Goal: Information Seeking & Learning: Find specific fact

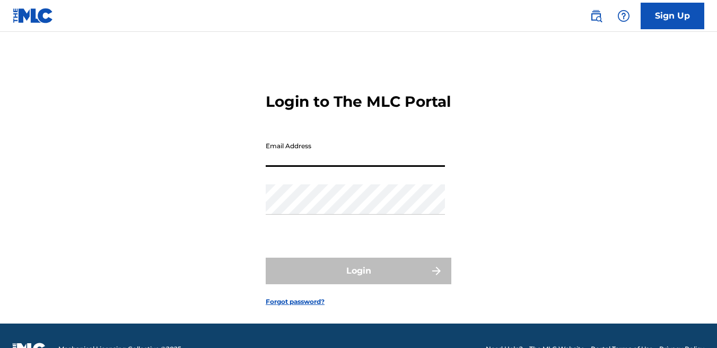
click at [382, 167] on input "Email Address" at bounding box center [355, 151] width 179 height 30
type input "[EMAIL_ADDRESS][DOMAIN_NAME]"
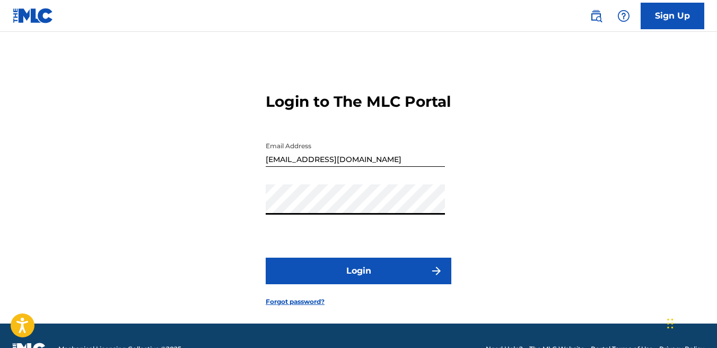
click at [266, 257] on button "Login" at bounding box center [359, 270] width 186 height 27
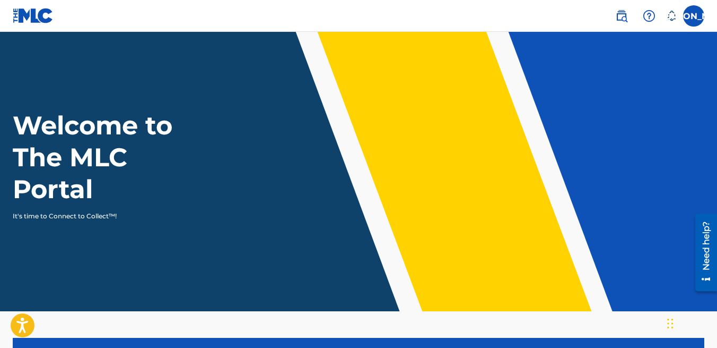
click at [25, 188] on h1 "Welcome to The MLC Portal" at bounding box center [112, 157] width 198 height 96
click at [693, 19] on label at bounding box center [694, 15] width 21 height 21
click at [694, 16] on input "JO Jill Opal Oliver jillopaloliver@yahoo.com Notification Preferences Profile L…" at bounding box center [694, 16] width 0 height 0
click at [670, 19] on icon at bounding box center [672, 16] width 9 height 10
click at [695, 16] on label at bounding box center [694, 15] width 21 height 21
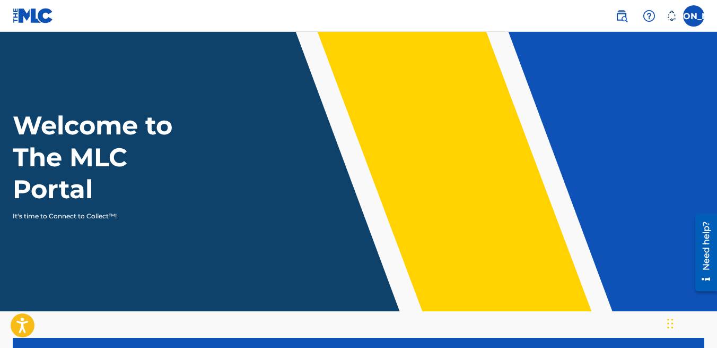
click at [694, 16] on input "JO Jill Opal Oliver jillopaloliver@yahoo.com Notification Preferences Profile L…" at bounding box center [694, 16] width 0 height 0
click at [622, 19] on img at bounding box center [622, 16] width 13 height 13
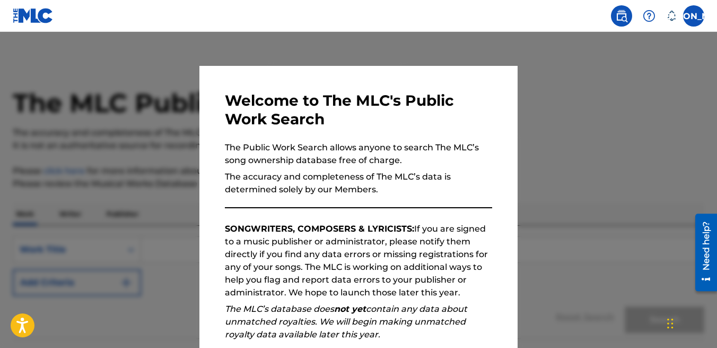
click at [627, 197] on div at bounding box center [358, 206] width 717 height 348
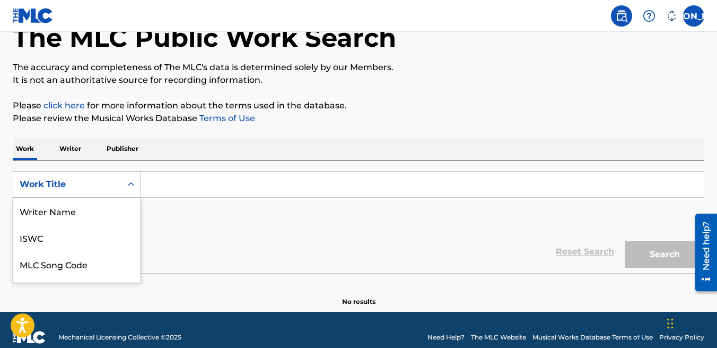
scroll to position [75, 0]
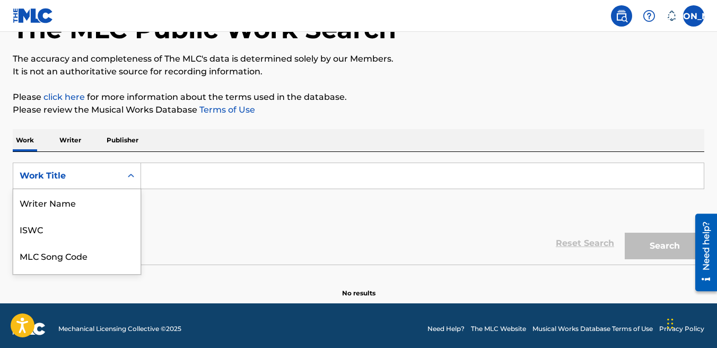
click at [129, 189] on div "Publisher Name, 5 of 8. 8 results available. Use Up and Down to choose options,…" at bounding box center [77, 175] width 128 height 27
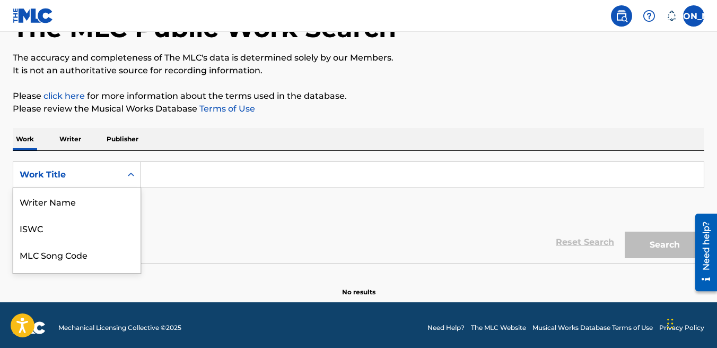
scroll to position [53, 0]
click at [91, 205] on div "MLC Song Code" at bounding box center [76, 201] width 127 height 27
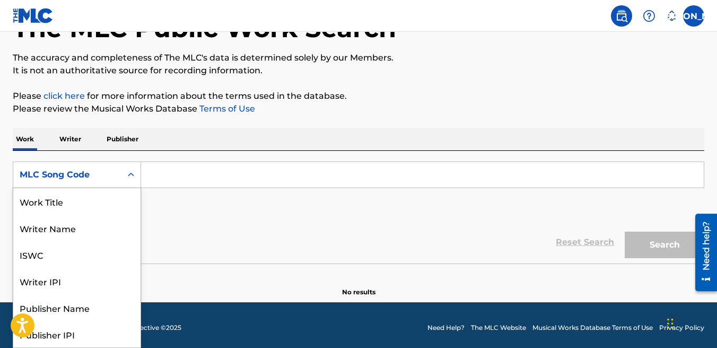
click at [100, 178] on div "MLC Song Code" at bounding box center [68, 174] width 96 height 13
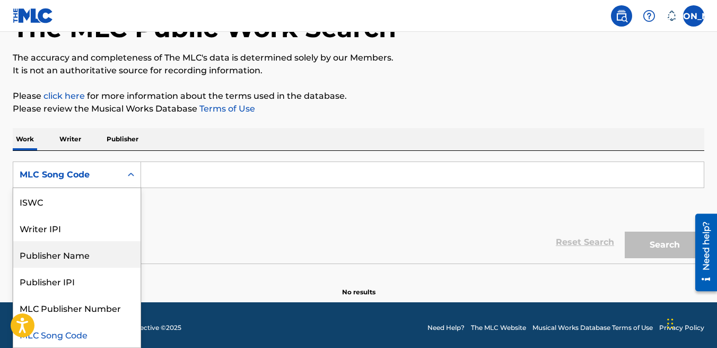
click at [93, 250] on div "Publisher Name" at bounding box center [76, 254] width 127 height 27
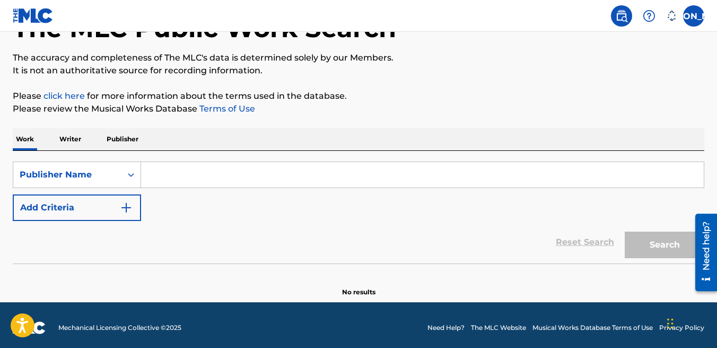
click at [170, 182] on input "Search Form" at bounding box center [422, 174] width 563 height 25
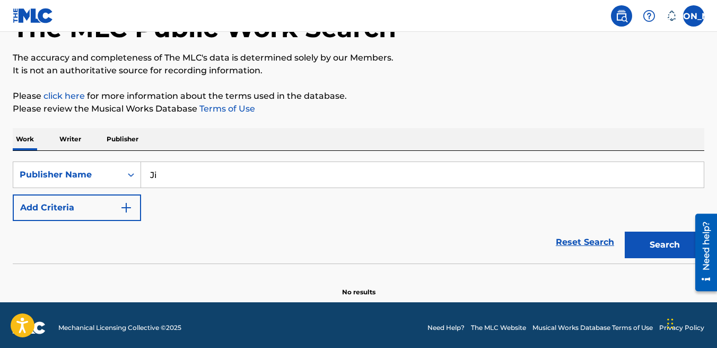
type input "J"
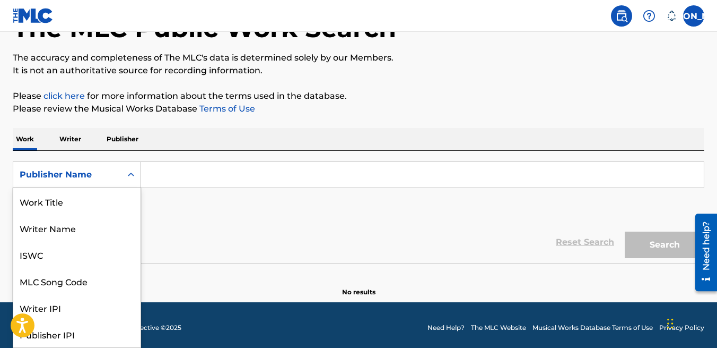
click at [131, 178] on icon "Search Form" at bounding box center [131, 174] width 11 height 11
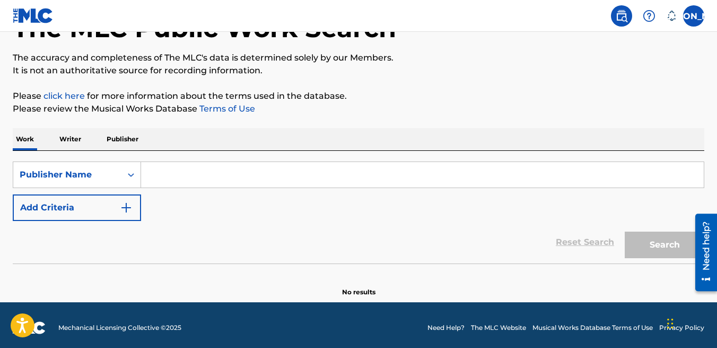
click at [148, 176] on input "Search Form" at bounding box center [422, 174] width 563 height 25
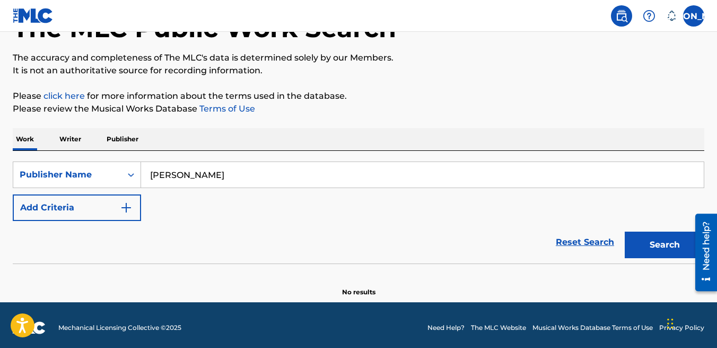
type input "[PERSON_NAME]"
click at [625, 231] on button "Search" at bounding box center [665, 244] width 80 height 27
click at [122, 209] on img "Search Form" at bounding box center [126, 207] width 13 height 13
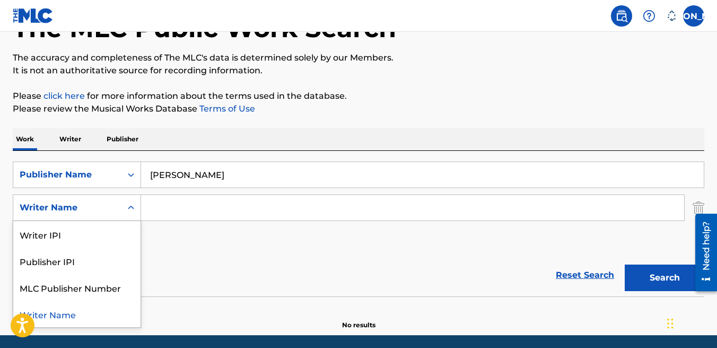
click at [134, 205] on icon "Search Form" at bounding box center [131, 207] width 11 height 11
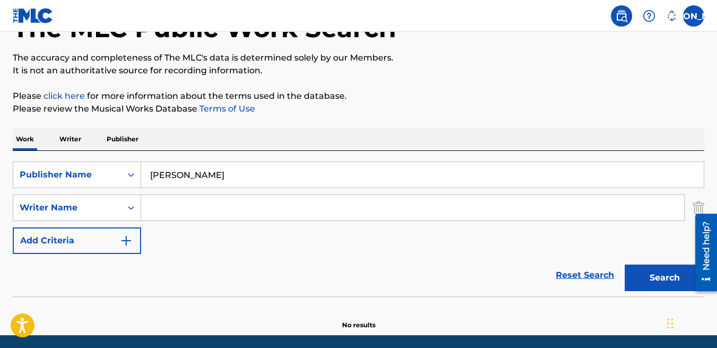
click at [179, 249] on div "SearchWithCriteria6084eac9-774d-4811-a1b3-02b62ae80cb0 Publisher Name Jill Opal…" at bounding box center [359, 207] width 692 height 92
click at [124, 239] on img "Search Form" at bounding box center [126, 240] width 13 height 13
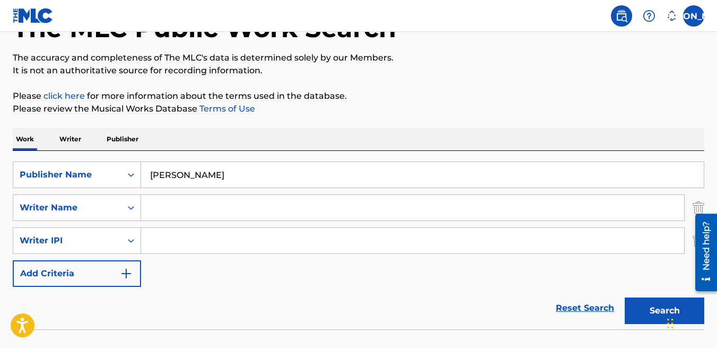
click at [196, 241] on input "Search Form" at bounding box center [412, 240] width 543 height 25
type input "00706214476"
click at [161, 208] on input "Search Form" at bounding box center [412, 207] width 543 height 25
type input "[PERSON_NAME]"
click at [224, 175] on input "[PERSON_NAME]" at bounding box center [422, 174] width 563 height 25
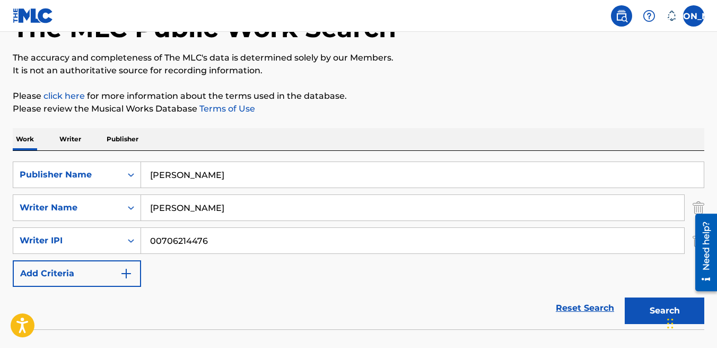
click at [625, 297] on button "Search" at bounding box center [665, 310] width 80 height 27
drag, startPoint x: 225, startPoint y: 173, endPoint x: 157, endPoint y: 169, distance: 68.1
click at [157, 169] on input "[PERSON_NAME]" at bounding box center [422, 174] width 563 height 25
type input "Crystal Opal Publishing"
click at [625, 297] on button "Search" at bounding box center [665, 310] width 80 height 27
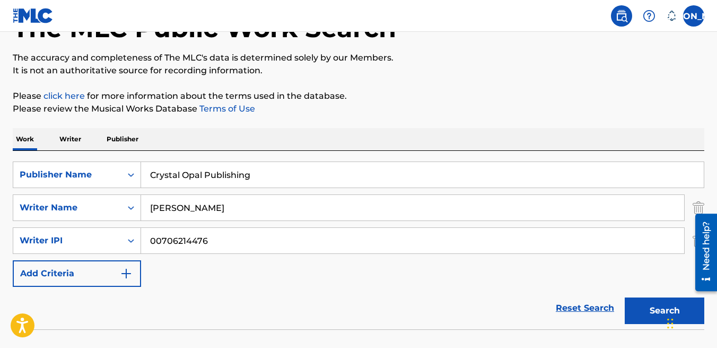
click at [129, 271] on img "Search Form" at bounding box center [126, 273] width 13 height 13
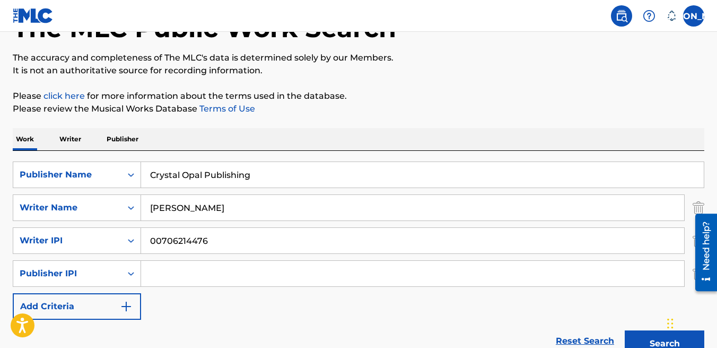
click at [180, 275] on input "Search Form" at bounding box center [412, 273] width 543 height 25
type input "00706214476"
click at [210, 245] on input "00706214476" at bounding box center [412, 240] width 543 height 25
type input "00646455427"
click at [625, 330] on button "Search" at bounding box center [665, 343] width 80 height 27
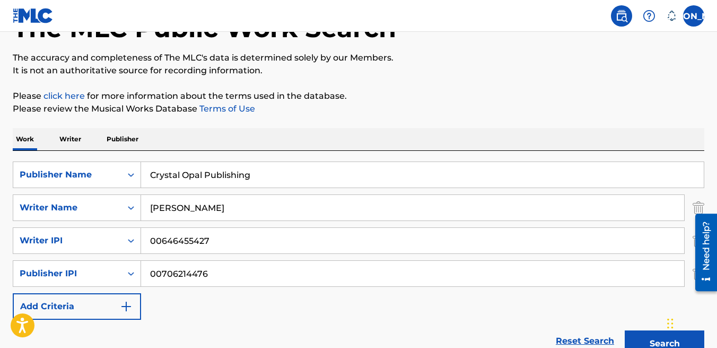
click at [69, 140] on p "Writer" at bounding box center [70, 139] width 28 height 22
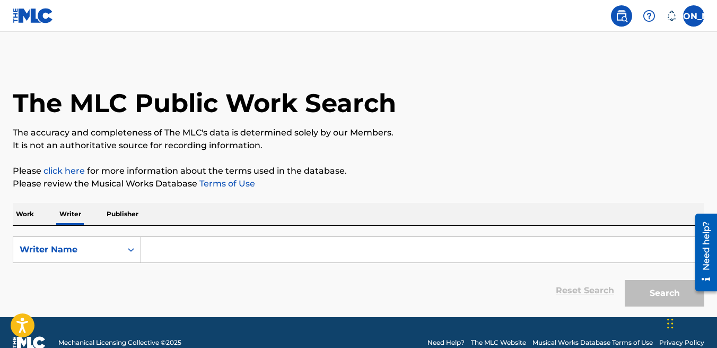
click at [160, 248] on input "Search Form" at bounding box center [422, 249] width 563 height 25
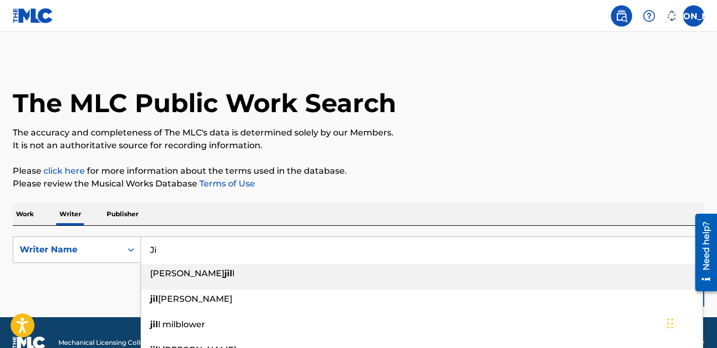
type input "J"
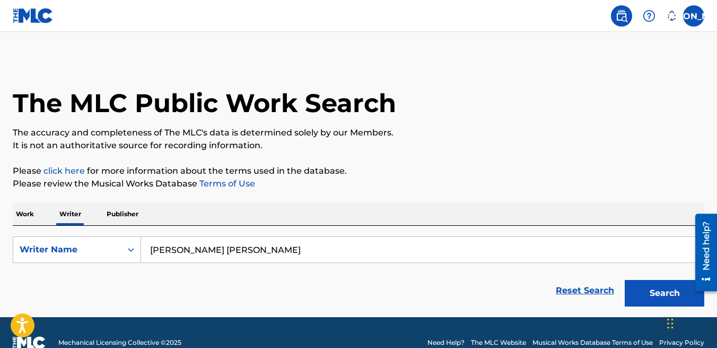
type input "[PERSON_NAME] [PERSON_NAME]"
click at [625, 280] on button "Search" at bounding box center [665, 293] width 80 height 27
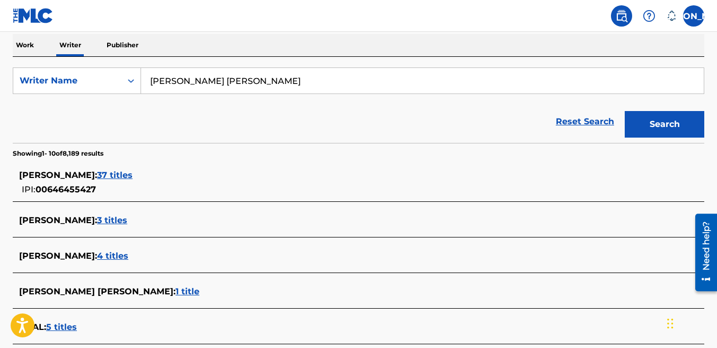
scroll to position [149, 0]
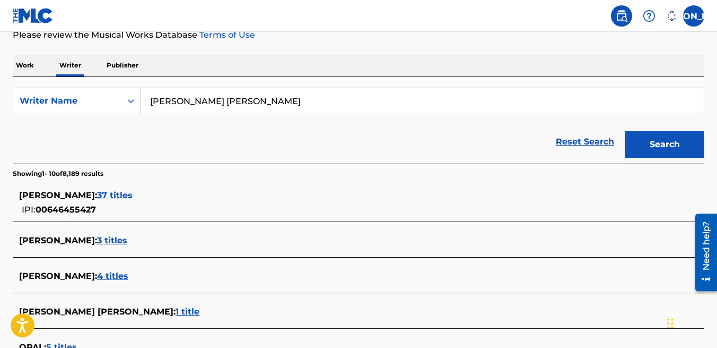
click at [600, 206] on div "JILL OLIVER : 37 titles IPI: 00646455427" at bounding box center [345, 202] width 652 height 27
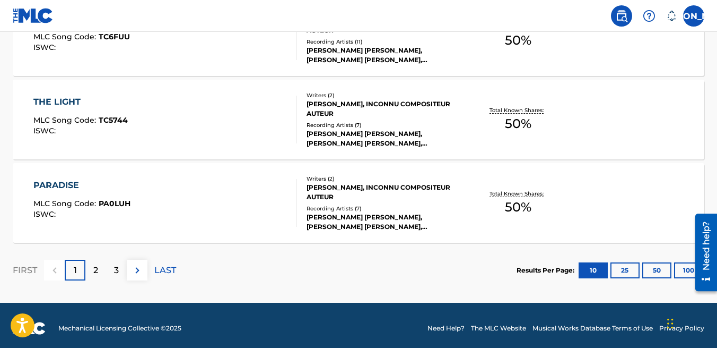
scroll to position [951, 0]
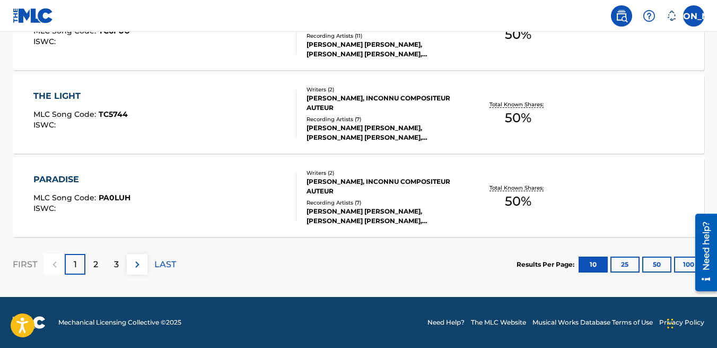
click at [98, 264] on p "2" at bounding box center [95, 264] width 5 height 13
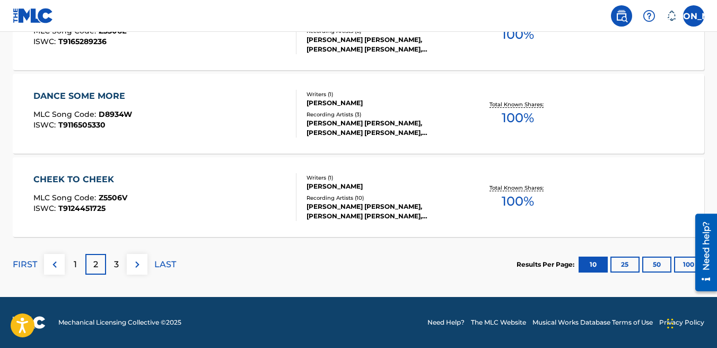
click at [116, 265] on p "3" at bounding box center [116, 264] width 5 height 13
click at [118, 266] on p "4" at bounding box center [117, 264] width 6 height 13
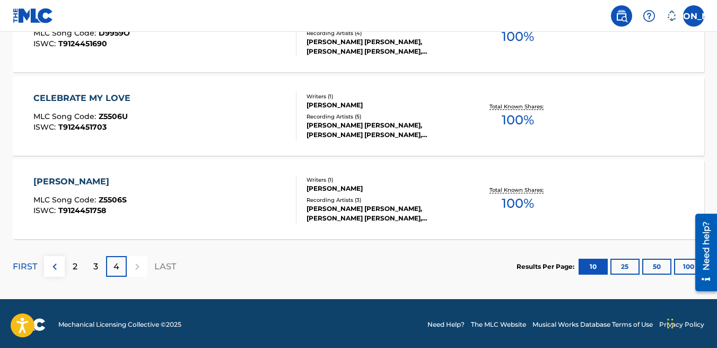
scroll to position [702, 0]
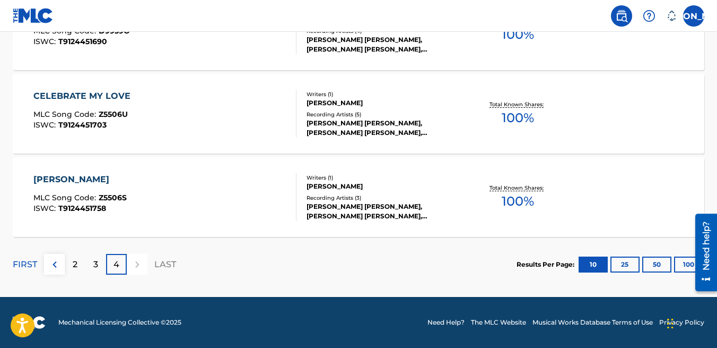
click at [135, 262] on div at bounding box center [137, 264] width 21 height 21
click at [100, 259] on div "3" at bounding box center [95, 264] width 21 height 21
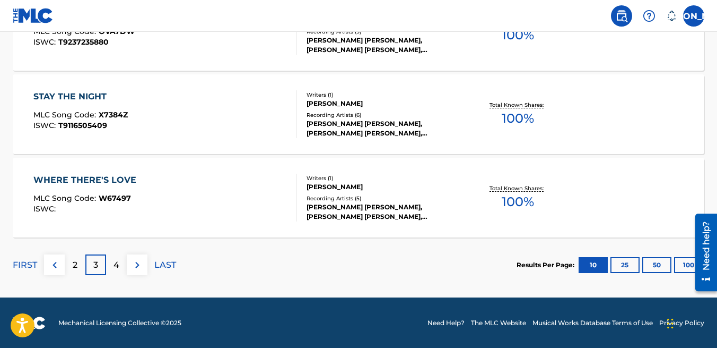
scroll to position [951, 0]
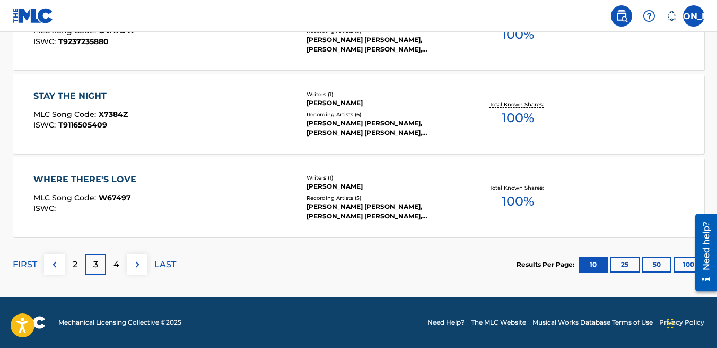
click at [75, 263] on p "2" at bounding box center [75, 264] width 5 height 13
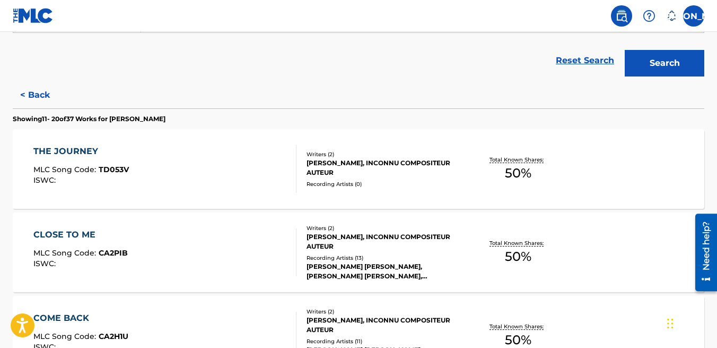
scroll to position [209, 0]
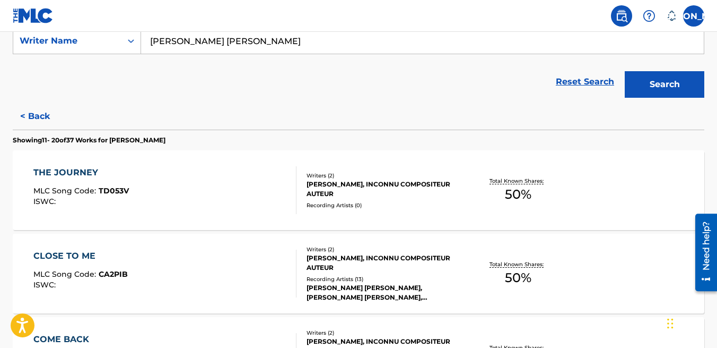
click at [388, 183] on div "[PERSON_NAME], INCONNU COMPOSITEUR AUTEUR" at bounding box center [384, 188] width 154 height 19
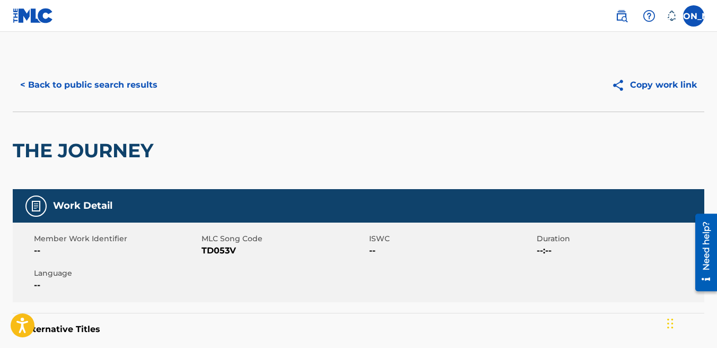
click at [579, 144] on div "THE JOURNEY" at bounding box center [359, 149] width 692 height 77
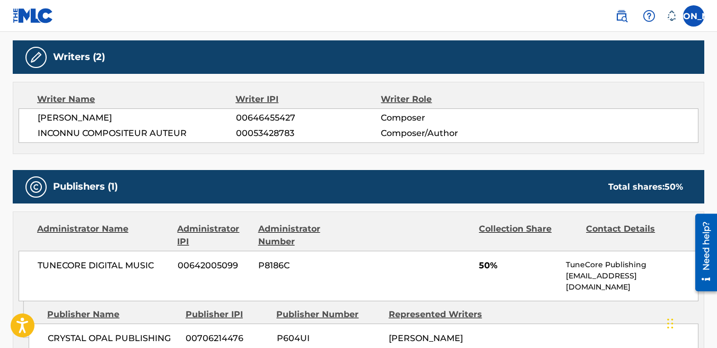
scroll to position [292, 0]
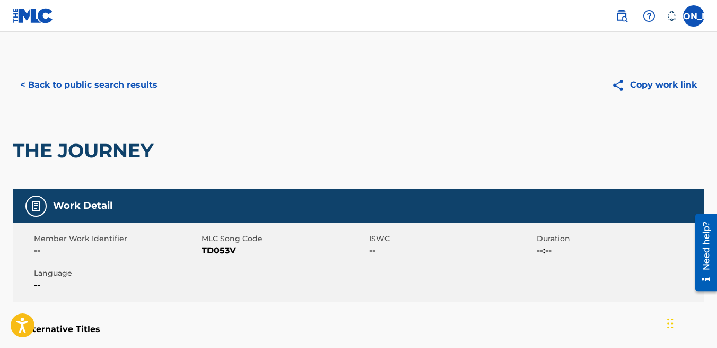
click at [51, 87] on button "< Back to public search results" at bounding box center [89, 85] width 152 height 27
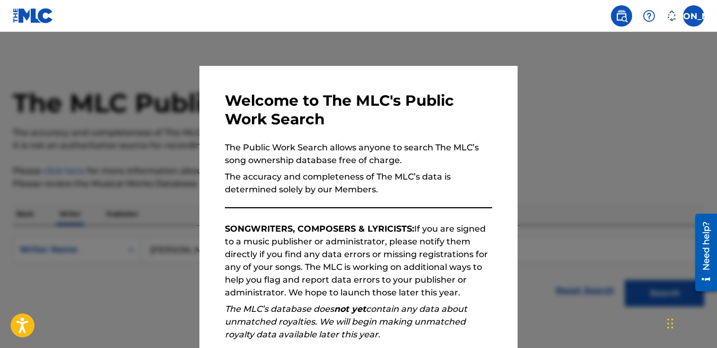
scroll to position [53, 0]
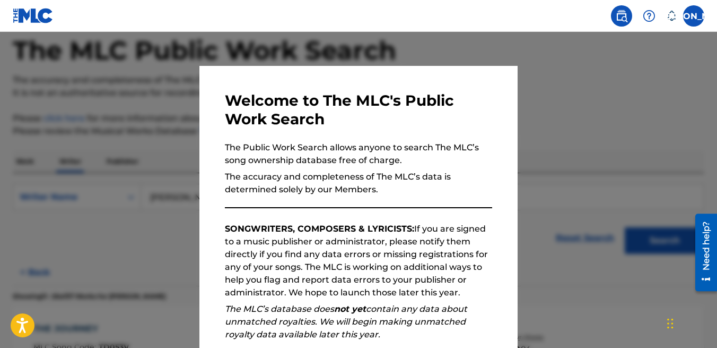
click at [637, 71] on div at bounding box center [358, 206] width 717 height 348
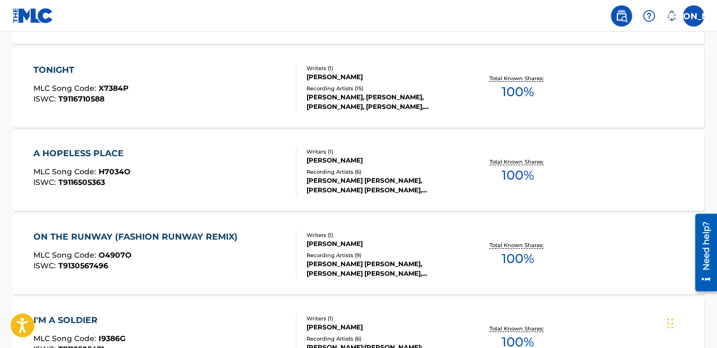
scroll to position [562, 0]
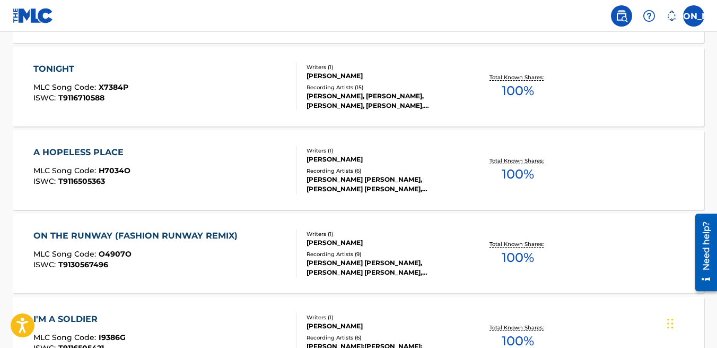
click at [344, 105] on div "[PERSON_NAME], [PERSON_NAME], [PERSON_NAME], [PERSON_NAME], [PERSON_NAME]" at bounding box center [384, 100] width 154 height 19
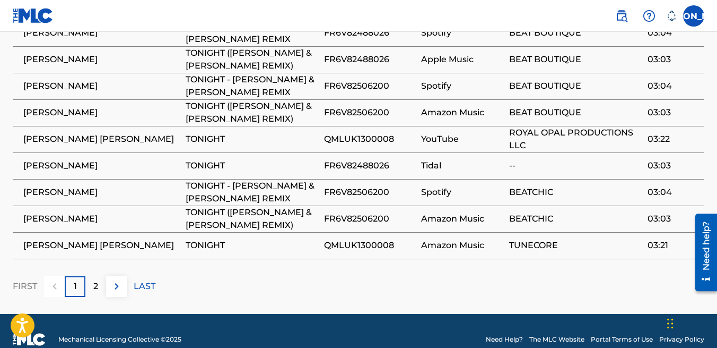
scroll to position [728, 0]
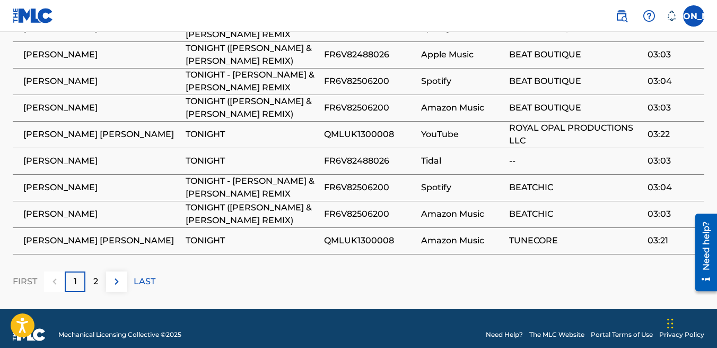
click at [96, 275] on p "2" at bounding box center [95, 281] width 5 height 13
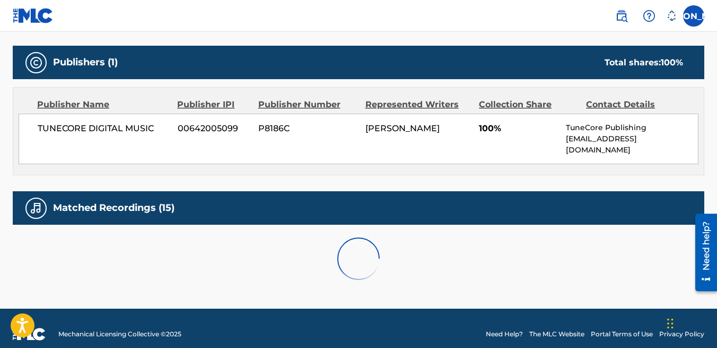
scroll to position [595, 0]
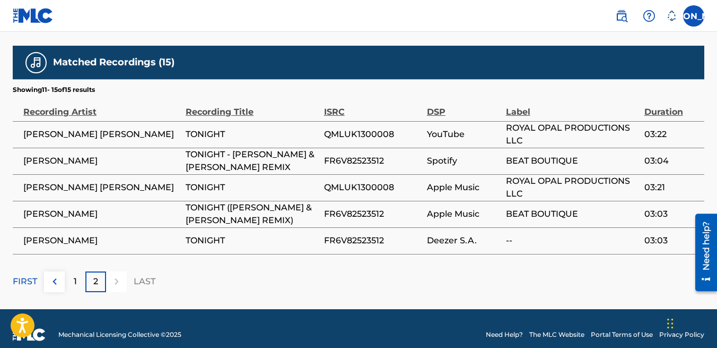
click at [117, 271] on div at bounding box center [116, 281] width 21 height 21
click at [71, 271] on div "1" at bounding box center [75, 281] width 21 height 21
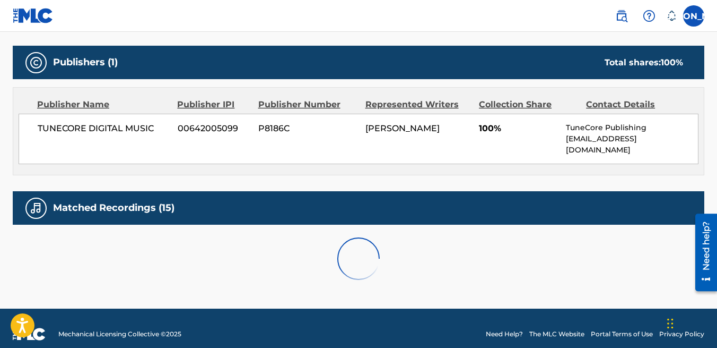
scroll to position [728, 0]
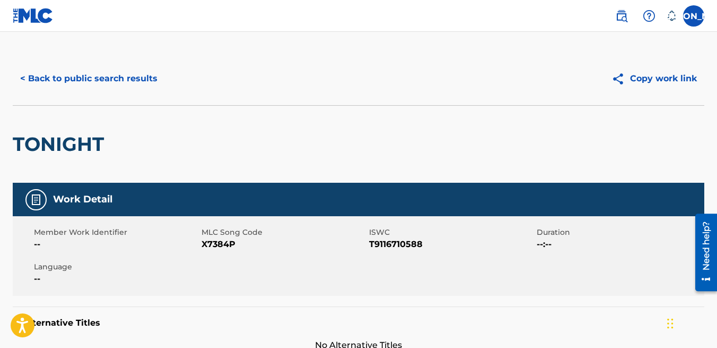
scroll to position [0, 0]
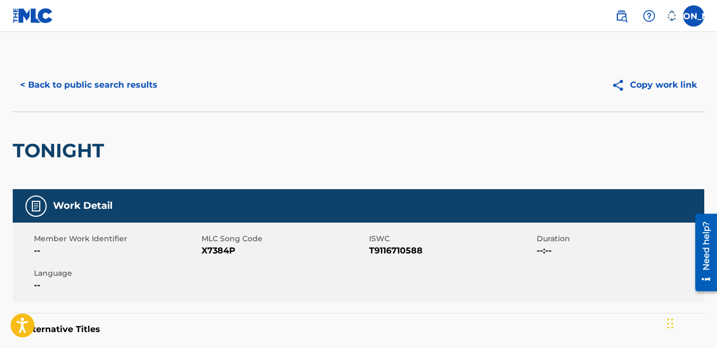
click at [113, 77] on button "< Back to public search results" at bounding box center [89, 85] width 152 height 27
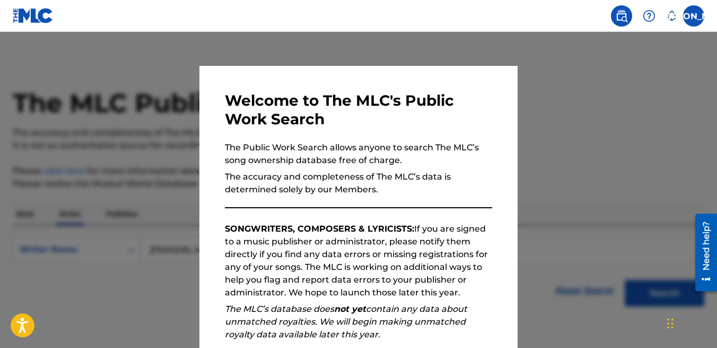
scroll to position [53, 0]
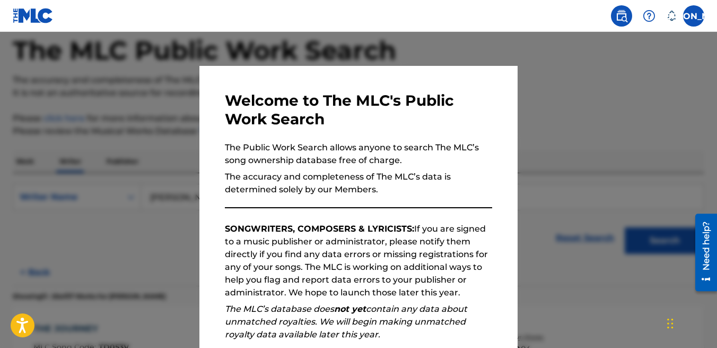
click at [615, 128] on div at bounding box center [358, 206] width 717 height 348
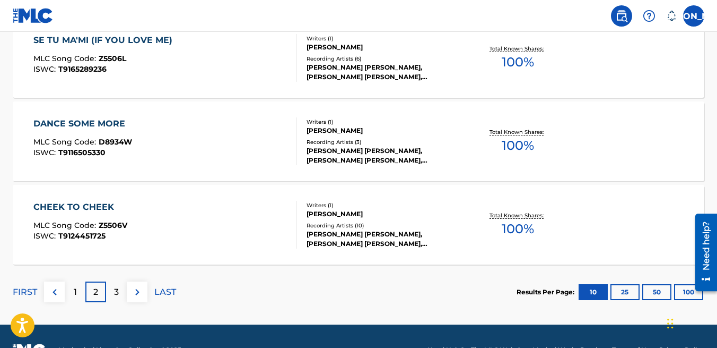
scroll to position [951, 0]
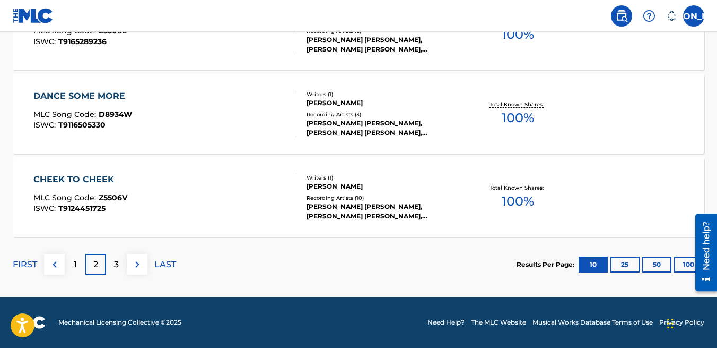
click at [114, 262] on p "3" at bounding box center [116, 264] width 5 height 13
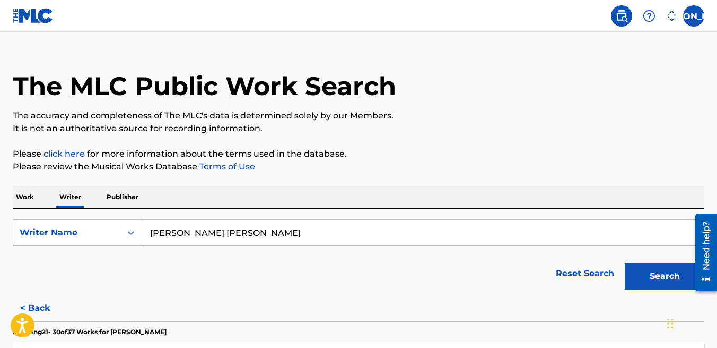
scroll to position [0, 0]
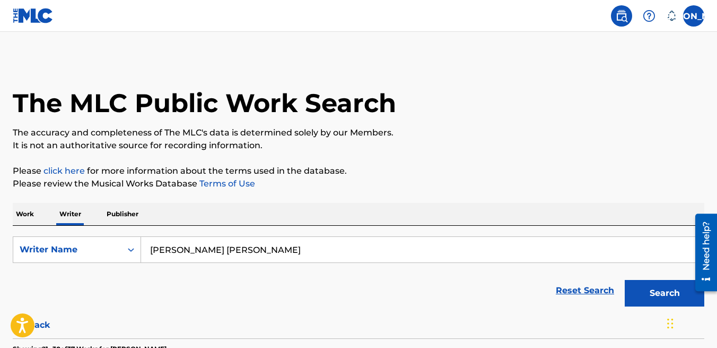
click at [118, 213] on p "Publisher" at bounding box center [122, 214] width 38 height 22
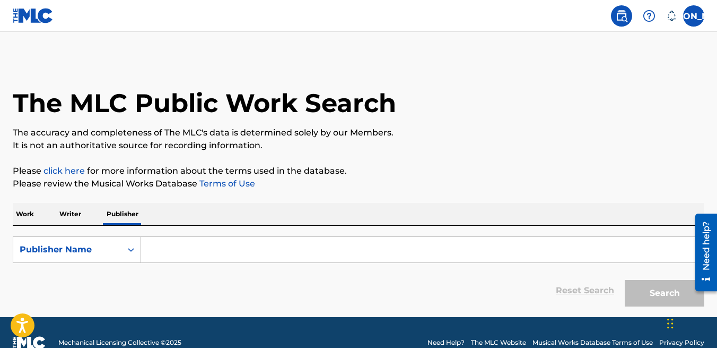
click at [24, 214] on p "Work" at bounding box center [25, 214] width 24 height 22
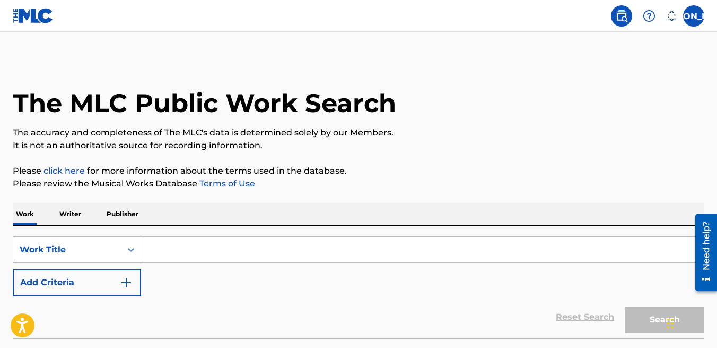
click at [628, 13] on img at bounding box center [622, 16] width 13 height 13
click at [676, 18] on icon at bounding box center [672, 16] width 9 height 10
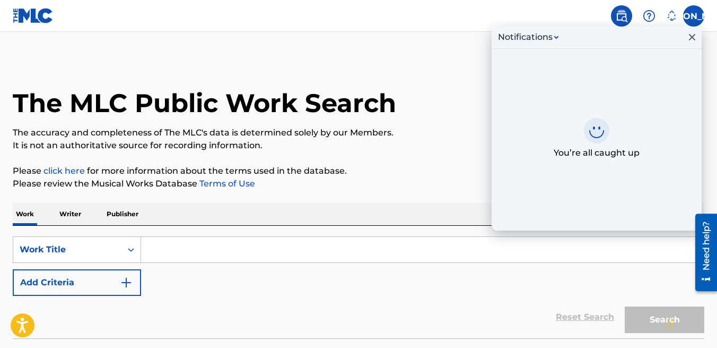
click at [693, 13] on label at bounding box center [694, 15] width 21 height 21
click at [694, 16] on input "JO Jill Opal Oliver jillopaloliver@yahoo.com Notification Preferences Profile L…" at bounding box center [694, 16] width 0 height 0
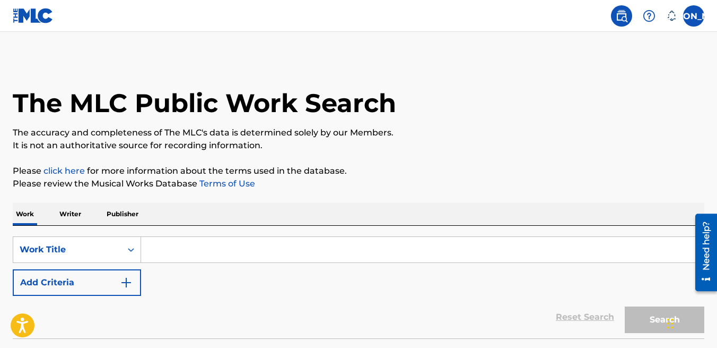
click at [621, 11] on img at bounding box center [622, 16] width 13 height 13
click at [692, 19] on label at bounding box center [694, 15] width 21 height 21
click at [694, 16] on input "JO Jill Opal Oliver jillopaloliver@yahoo.com Notification Preferences Profile L…" at bounding box center [694, 16] width 0 height 0
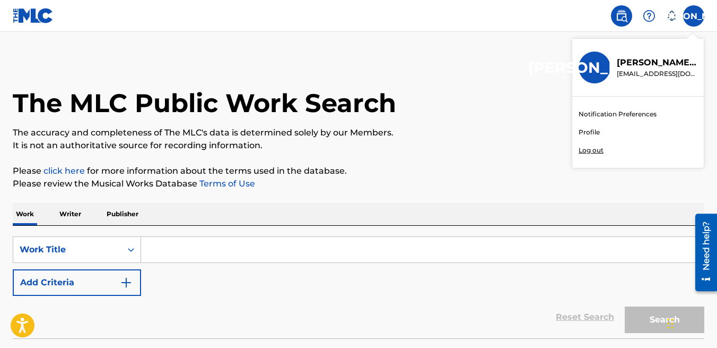
click at [586, 132] on link "Profile" at bounding box center [589, 132] width 21 height 10
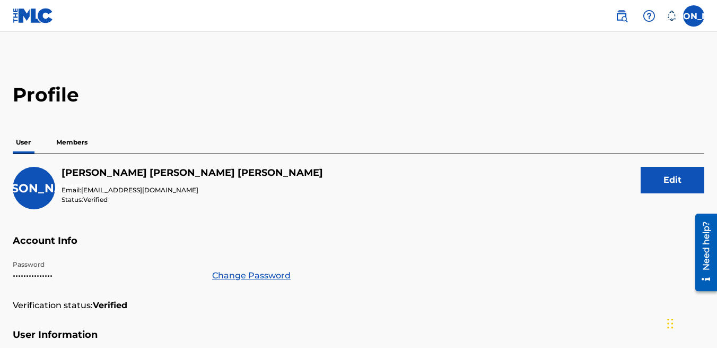
click at [483, 252] on h5 "Account Info" at bounding box center [359, 247] width 692 height 25
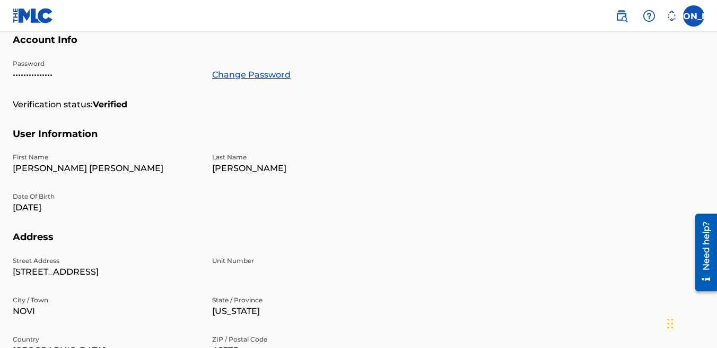
scroll to position [197, 0]
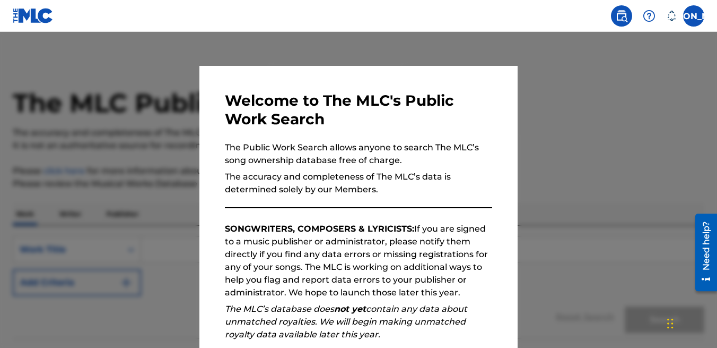
click at [614, 137] on div at bounding box center [358, 206] width 717 height 348
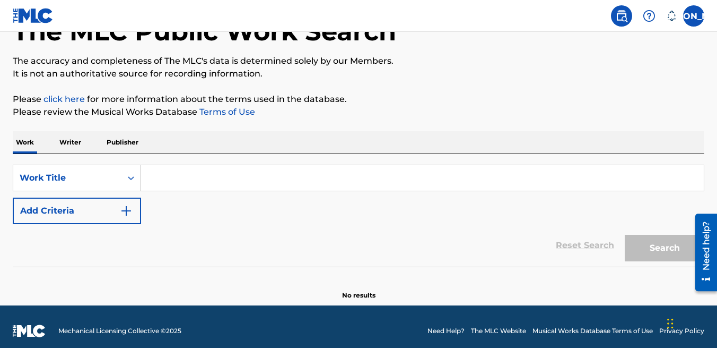
scroll to position [80, 0]
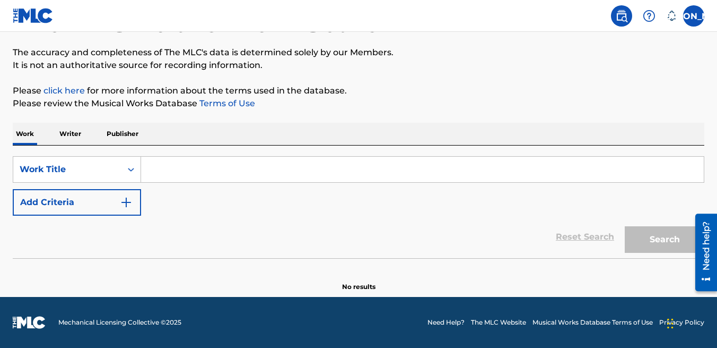
click at [70, 132] on p "Writer" at bounding box center [70, 134] width 28 height 22
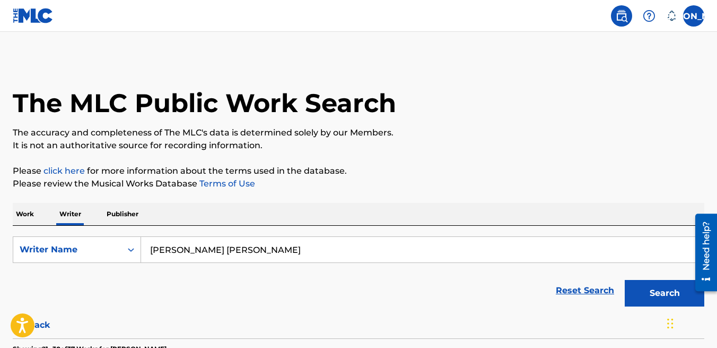
click at [515, 123] on div "The MLC Public Work Search" at bounding box center [359, 96] width 692 height 77
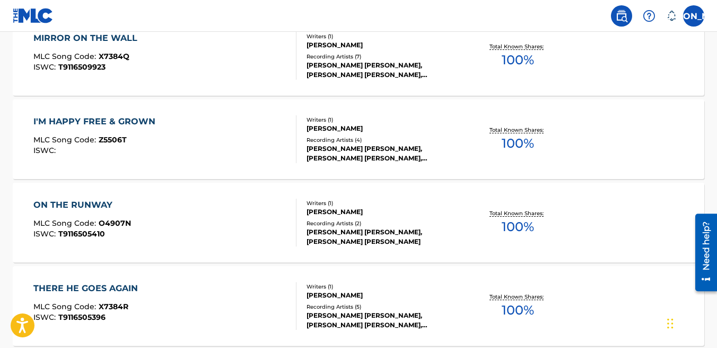
scroll to position [594, 0]
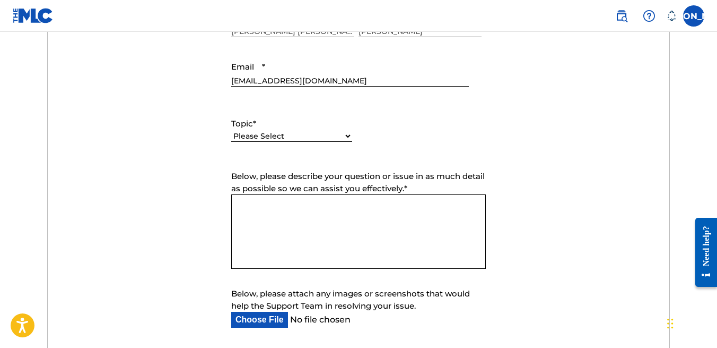
scroll to position [467, 0]
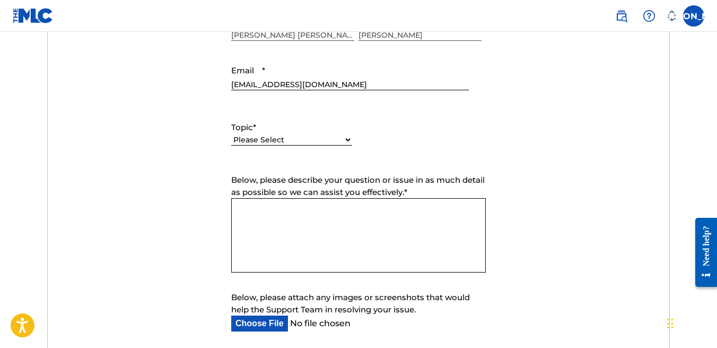
click at [247, 212] on textarea "Below, please describe your question or issue in as much detail as possible so …" at bounding box center [358, 235] width 255 height 74
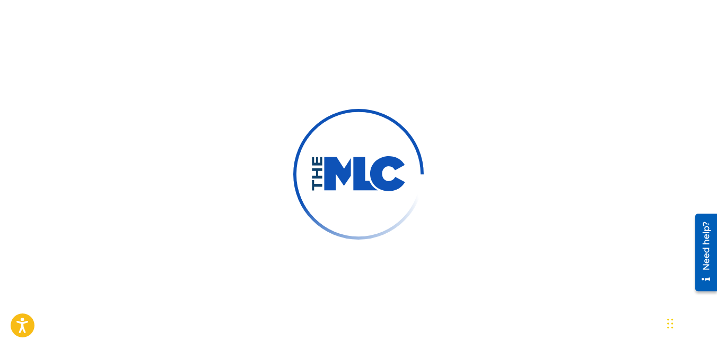
scroll to position [318, 0]
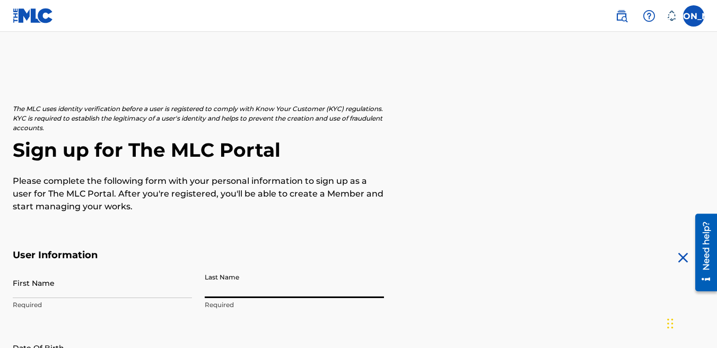
click at [336, 275] on input "Last Name" at bounding box center [294, 282] width 179 height 30
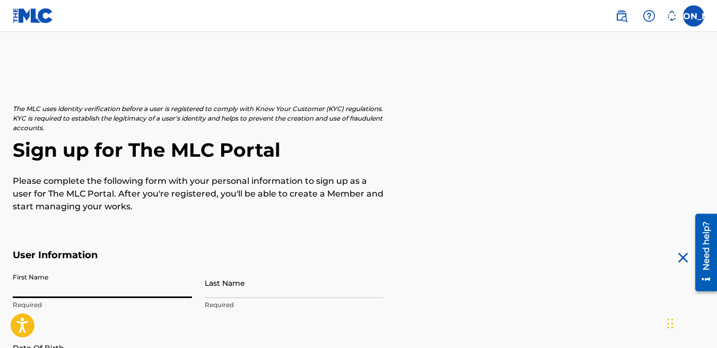
click at [144, 280] on input "First Name" at bounding box center [102, 282] width 179 height 30
type input "[PERSON_NAME] [PERSON_NAME]"
click at [264, 288] on input "Last Name" at bounding box center [294, 282] width 179 height 30
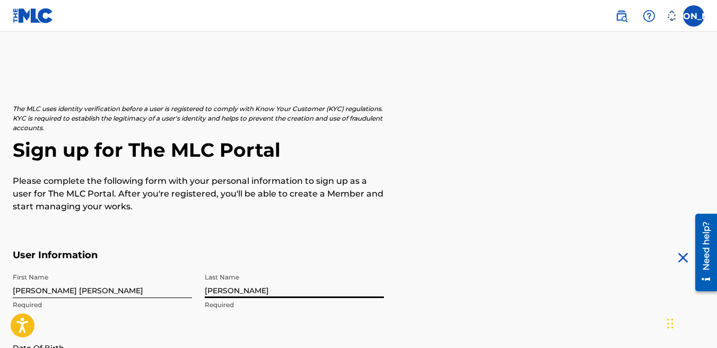
type input "[PERSON_NAME]"
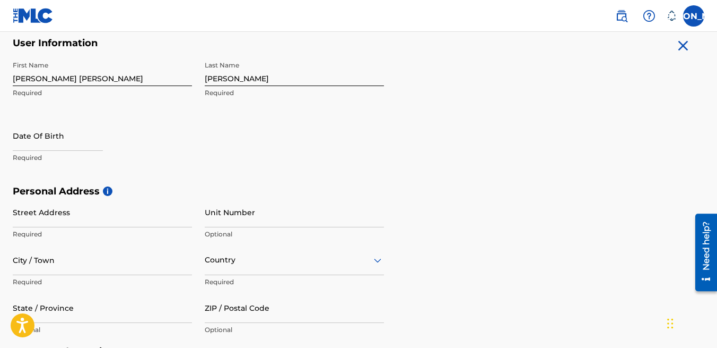
scroll to position [212, 0]
select select "7"
select select "2025"
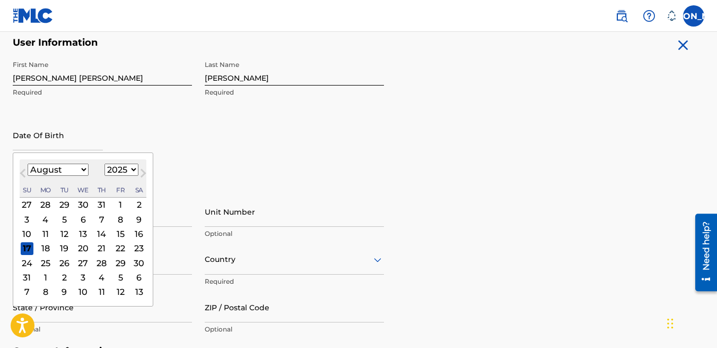
click at [70, 140] on input "text" at bounding box center [58, 135] width 90 height 30
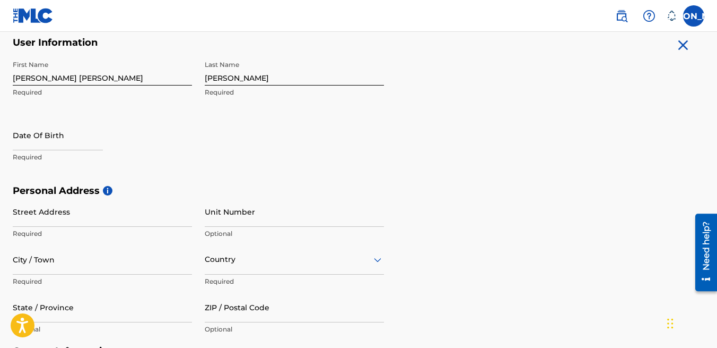
click at [250, 162] on div "First Name Jill Opal Required Last Name Oliver Required Date Of Birth Required" at bounding box center [198, 119] width 371 height 129
click at [672, 15] on icon at bounding box center [672, 16] width 11 height 11
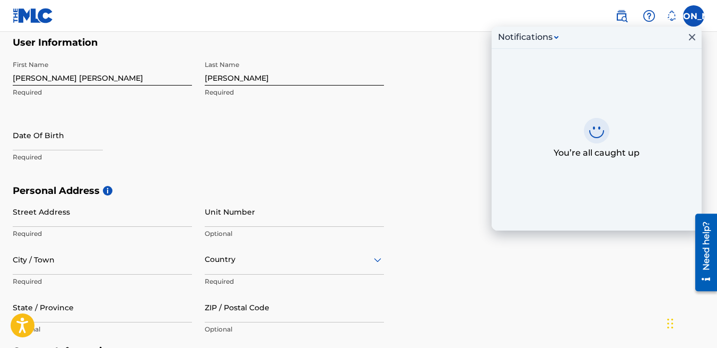
click at [696, 15] on label at bounding box center [694, 15] width 21 height 21
click at [694, 16] on input "JO Jill Opal Oliver jillopaloliver@yahoo.com Notification Preferences Profile L…" at bounding box center [694, 16] width 0 height 0
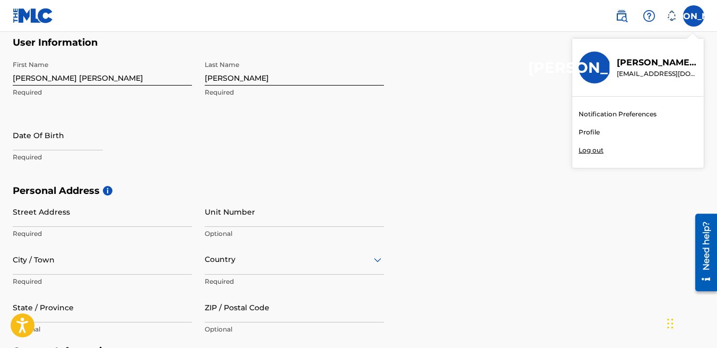
click at [589, 133] on link "Profile" at bounding box center [589, 132] width 21 height 10
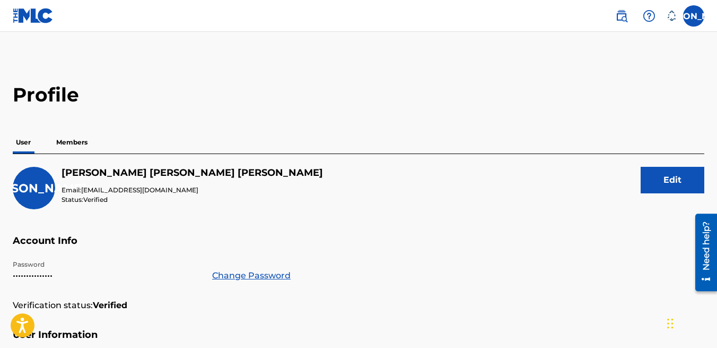
click at [500, 239] on h5 "Account Info" at bounding box center [359, 247] width 692 height 25
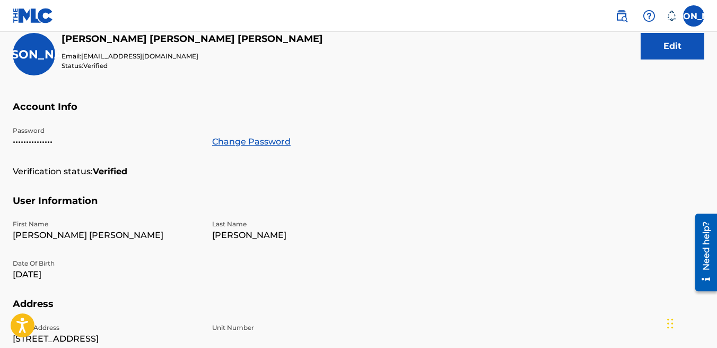
scroll to position [133, 0]
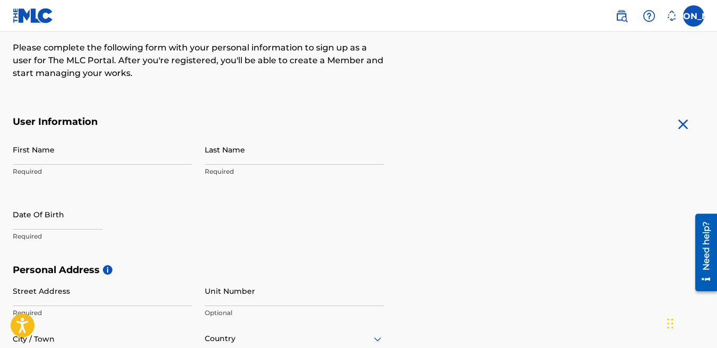
scroll to position [212, 0]
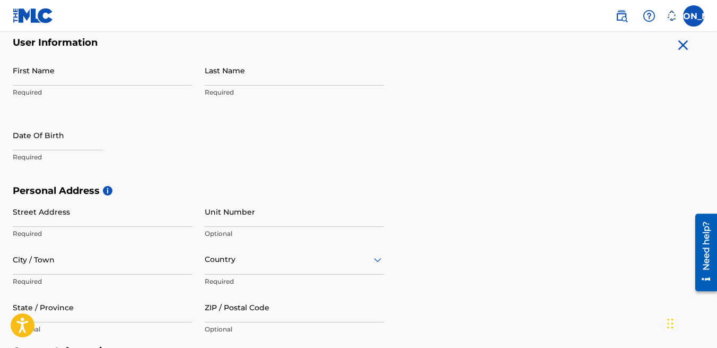
click at [396, 59] on form "User Information First Name Required Last Name Required Date Of Birth Required …" at bounding box center [359, 272] width 692 height 471
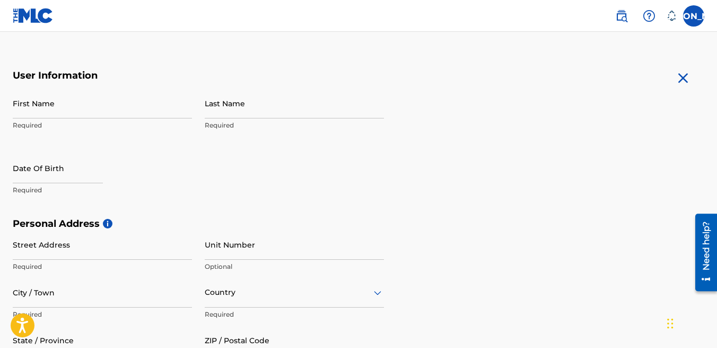
scroll to position [163, 0]
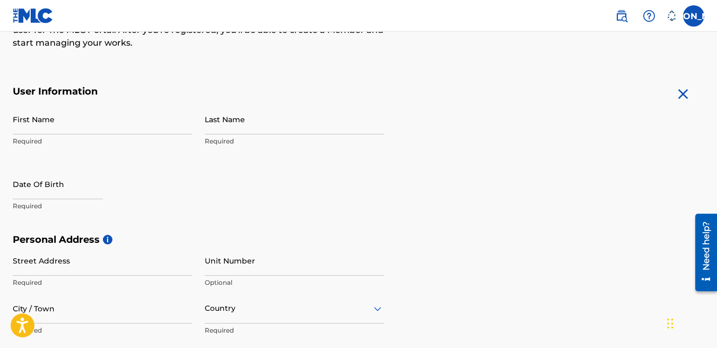
select select "7"
select select "2025"
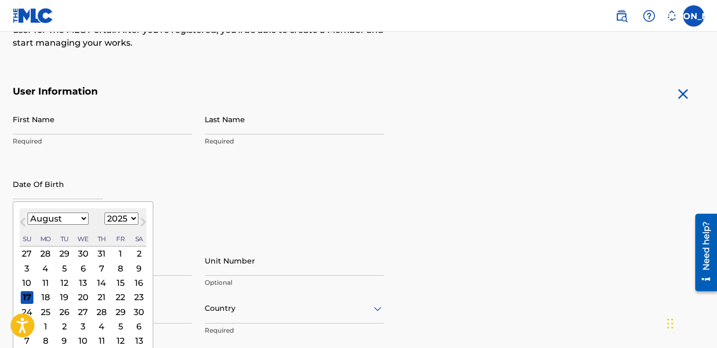
click at [26, 192] on input "text" at bounding box center [58, 184] width 90 height 30
type input "May 4 1983"
select select "4"
select select "1983"
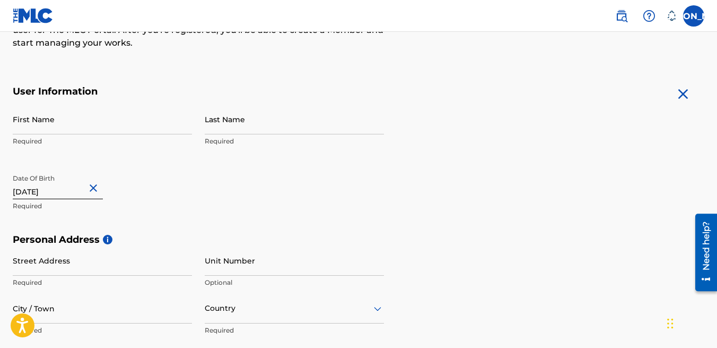
click at [304, 191] on div "First Name Required Last Name Required Date Of Birth May 4 1983 Required" at bounding box center [198, 168] width 371 height 129
click at [163, 264] on input "Street Address" at bounding box center [102, 260] width 179 height 30
type input "43133 Coveside Circle Dr. Apt. 1713"
type input "NOVI"
type input "United States"
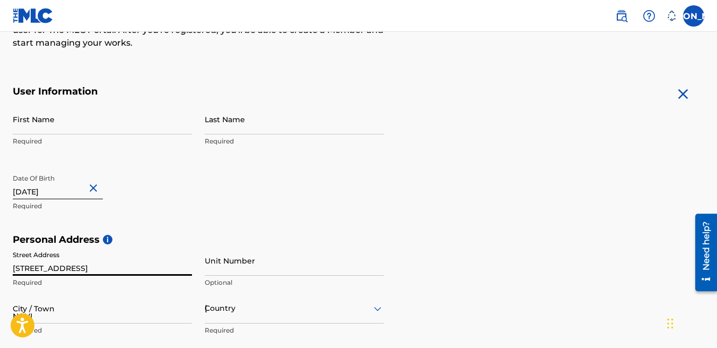
type input "MI"
type input "48375"
type input "1"
type input "248"
type input "9798134"
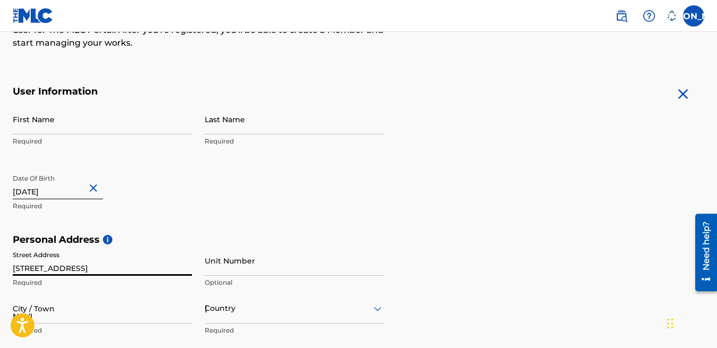
scroll to position [414, 0]
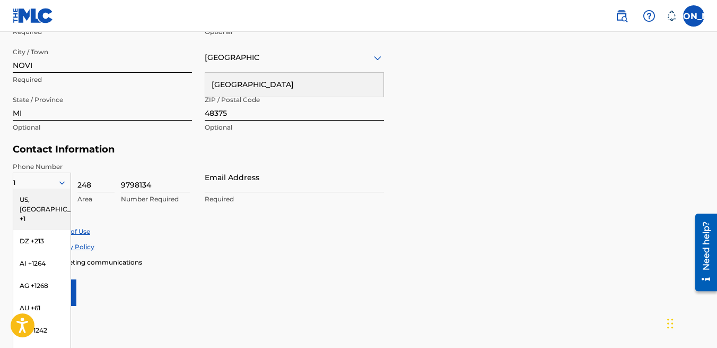
click at [301, 254] on div "Accept Terms of Use Accept Privacy Policy Enroll in marketing communications" at bounding box center [359, 247] width 692 height 40
click at [44, 199] on div "US, CA +1" at bounding box center [41, 208] width 57 height 41
click at [64, 181] on icon at bounding box center [61, 182] width 5 height 3
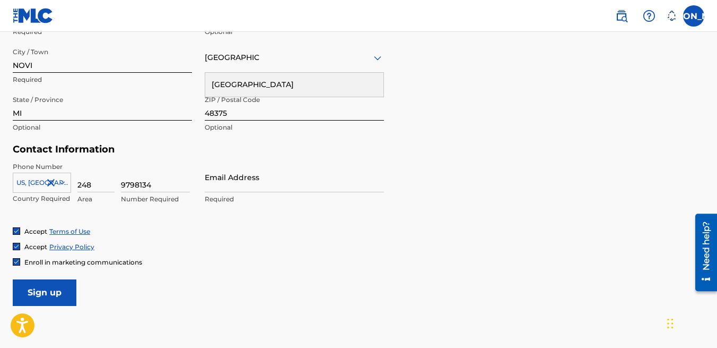
click at [41, 182] on div at bounding box center [41, 183] width 57 height 12
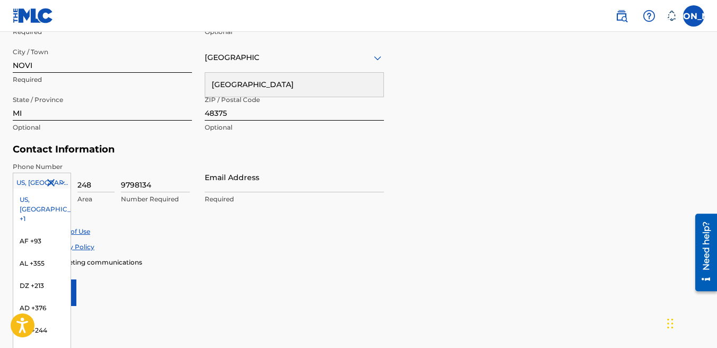
drag, startPoint x: 63, startPoint y: 178, endPoint x: 54, endPoint y: 211, distance: 34.8
click at [54, 188] on div "US, CA +1 selected, 1 of 216. 216 results available. Use Up and Down to choose …" at bounding box center [42, 180] width 58 height 16
click at [152, 275] on form "User Information First Name Required Last Name Required Date Of Birth May 4 198…" at bounding box center [359, 70] width 692 height 471
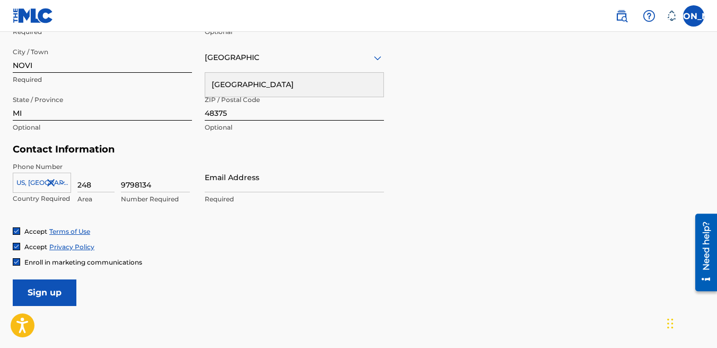
click at [191, 221] on div "Phone Number US, CA +1 Country Required 248 Area 9798134 Number Required Email …" at bounding box center [198, 194] width 371 height 65
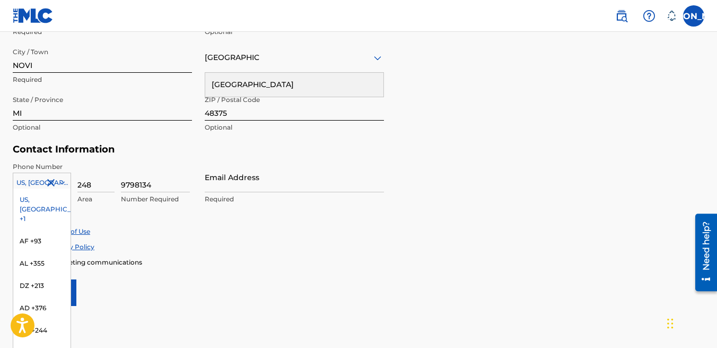
click at [63, 181] on icon at bounding box center [61, 182] width 5 height 3
click at [139, 302] on form "User Information First Name Required Last Name Required Date Of Birth May 4 198…" at bounding box center [359, 70] width 692 height 471
click at [59, 181] on icon at bounding box center [61, 182] width 5 height 3
click at [51, 195] on div "US, CA +1" at bounding box center [41, 208] width 57 height 41
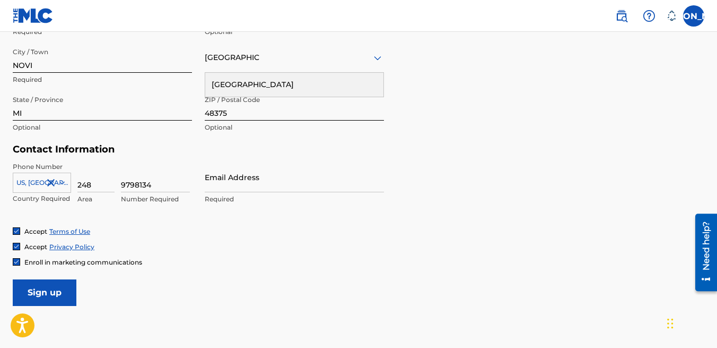
click at [205, 291] on form "User Information First Name Required Last Name Required Date Of Birth May 4 198…" at bounding box center [359, 70] width 692 height 471
click at [243, 178] on input "Email Address" at bounding box center [294, 177] width 179 height 30
type input "[EMAIL_ADDRESS][DOMAIN_NAME]"
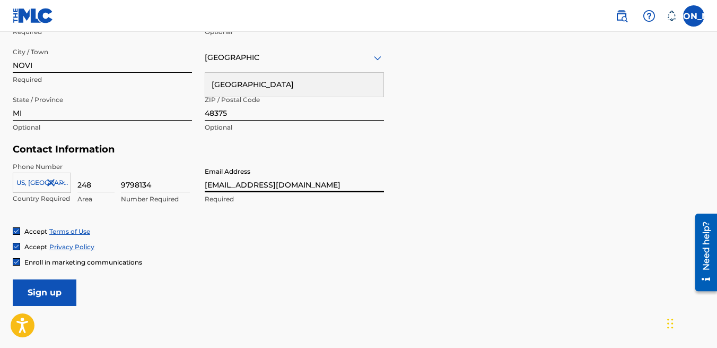
type input "1"
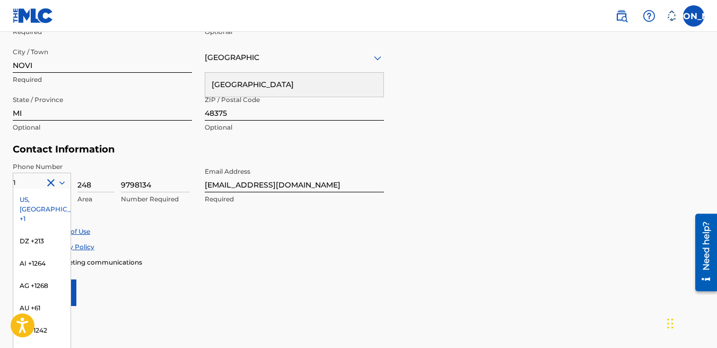
click at [236, 231] on div "Accept Terms of Use" at bounding box center [359, 231] width 692 height 9
click at [129, 232] on div "Accept Terms of Use" at bounding box center [359, 231] width 692 height 9
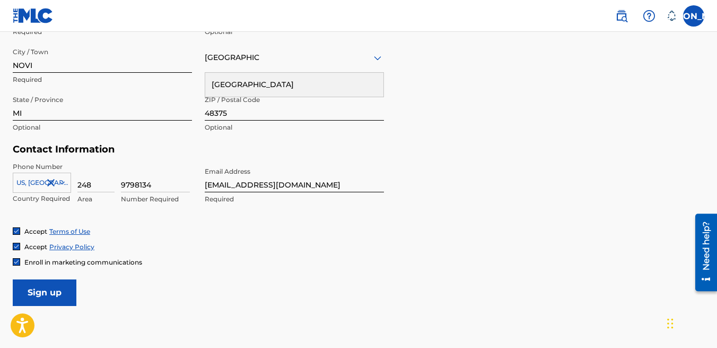
click at [60, 179] on icon at bounding box center [62, 183] width 10 height 10
click at [169, 235] on div "Accept Terms of Use Accept Privacy Policy Enroll in marketing communications" at bounding box center [359, 247] width 692 height 40
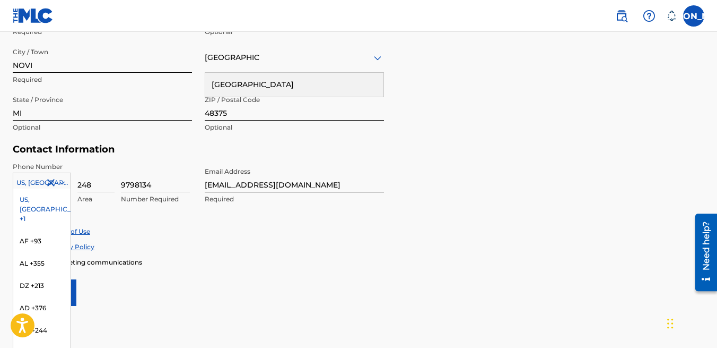
click at [20, 181] on div at bounding box center [41, 183] width 57 height 12
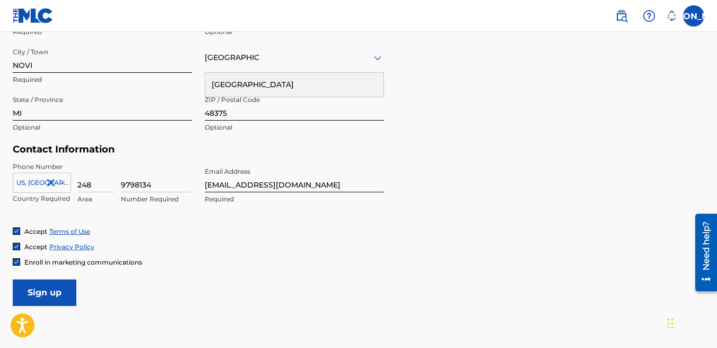
click at [209, 238] on div "Accept Terms of Use Accept Privacy Policy Enroll in marketing communications" at bounding box center [359, 247] width 692 height 40
drag, startPoint x: 661, startPoint y: 262, endPoint x: 612, endPoint y: 262, distance: 48.8
click at [656, 262] on div "Enroll in marketing communications" at bounding box center [359, 261] width 692 height 9
click at [34, 290] on input "Sign up" at bounding box center [45, 292] width 64 height 27
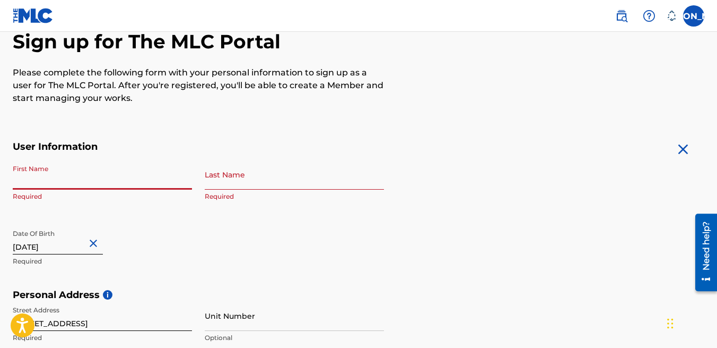
click at [117, 180] on input "First Name" at bounding box center [102, 174] width 179 height 30
click at [130, 179] on input "First Name" at bounding box center [102, 174] width 179 height 30
type input "[PERSON_NAME] [PERSON_NAME]"
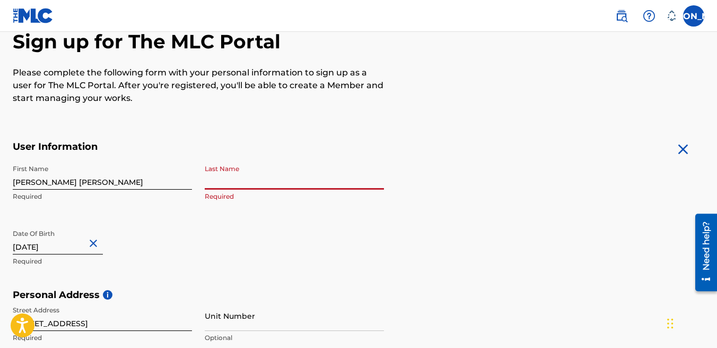
click at [238, 185] on input "Last Name" at bounding box center [294, 174] width 179 height 30
type input "[PERSON_NAME]"
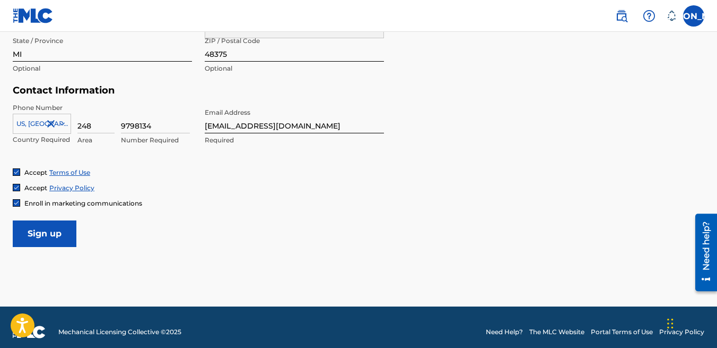
scroll to position [482, 0]
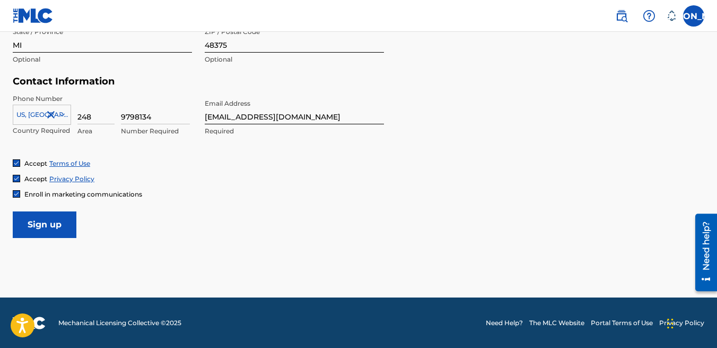
click at [60, 223] on input "Sign up" at bounding box center [45, 224] width 64 height 27
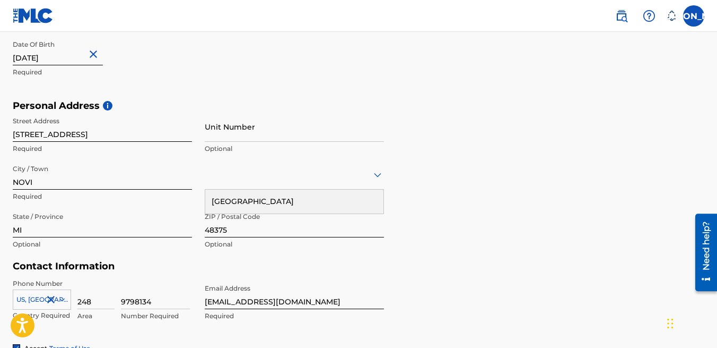
scroll to position [414, 0]
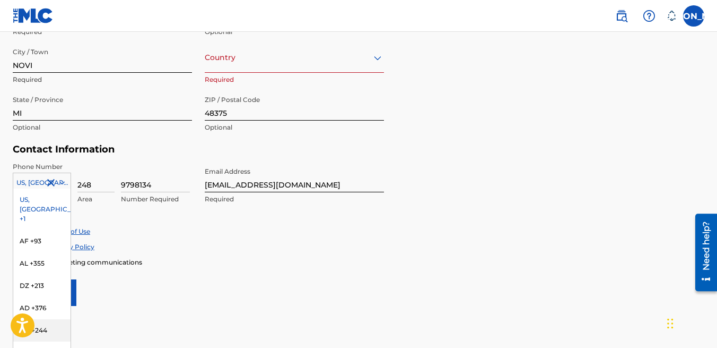
click at [63, 188] on div "AO +244, 6 of 216. 216 results available. Use Up and Down to choose options, pr…" at bounding box center [42, 180] width 58 height 16
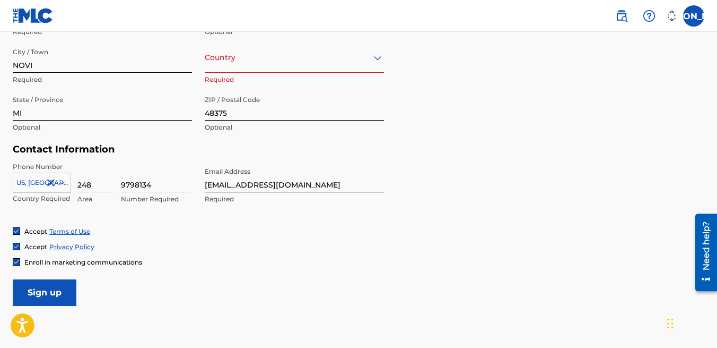
click at [60, 183] on icon at bounding box center [61, 182] width 5 height 3
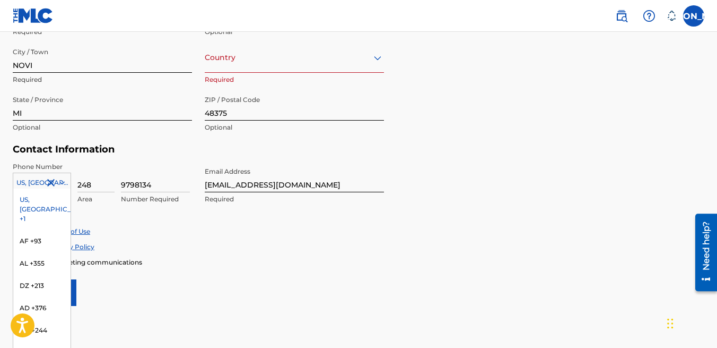
click at [60, 183] on icon at bounding box center [61, 182] width 5 height 3
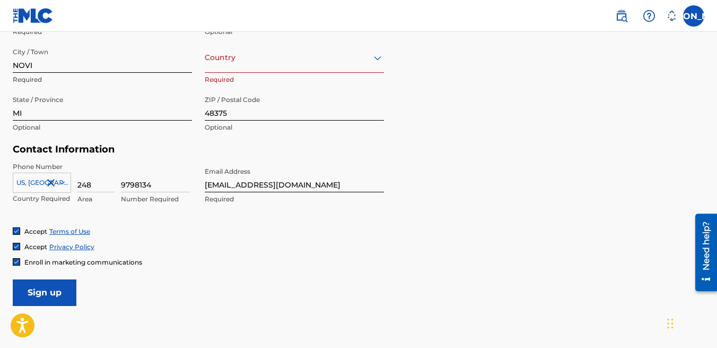
click at [41, 180] on div at bounding box center [41, 183] width 57 height 12
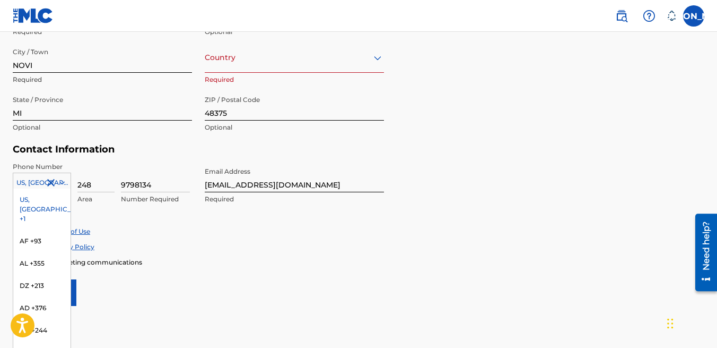
click at [38, 180] on div at bounding box center [41, 183] width 57 height 12
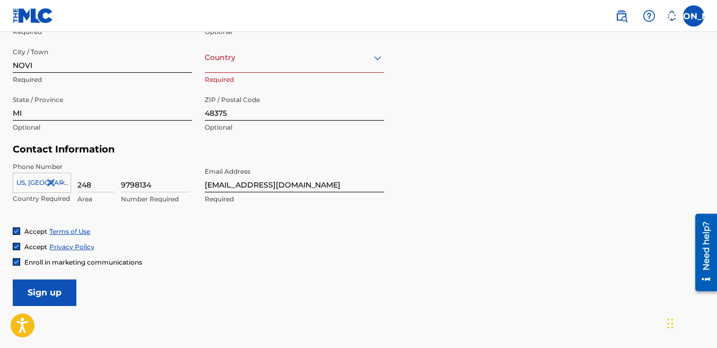
click at [60, 183] on icon at bounding box center [61, 182] width 5 height 3
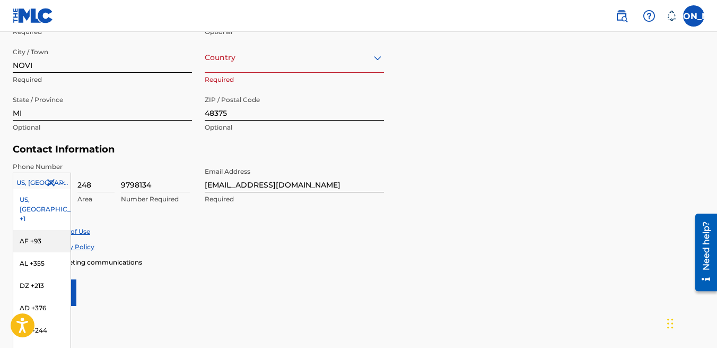
click at [48, 230] on div "AF +93" at bounding box center [41, 241] width 57 height 22
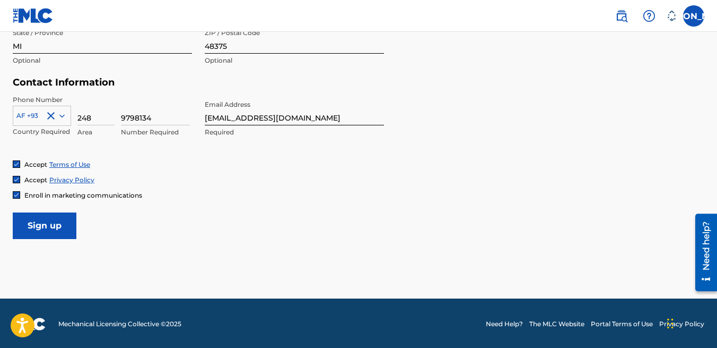
scroll to position [482, 0]
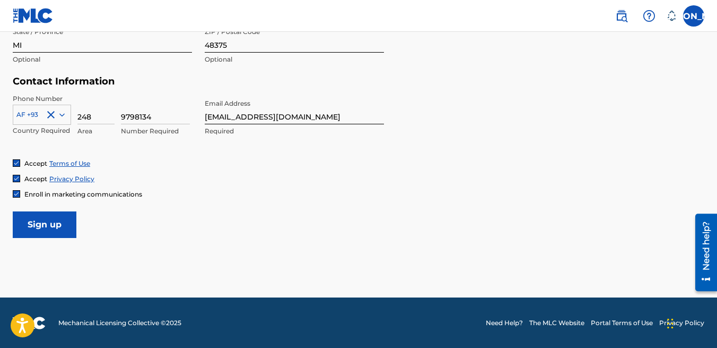
click at [62, 114] on icon at bounding box center [62, 115] width 10 height 10
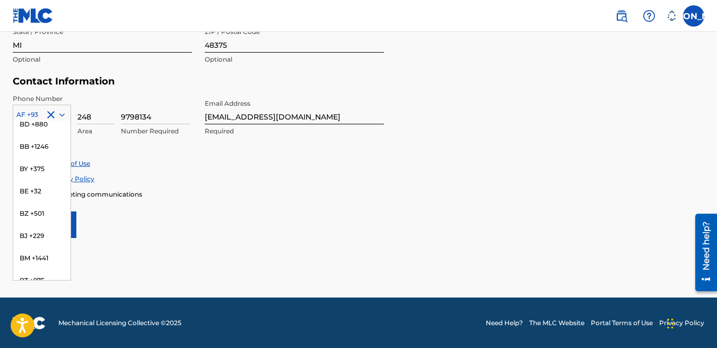
scroll to position [405, 0]
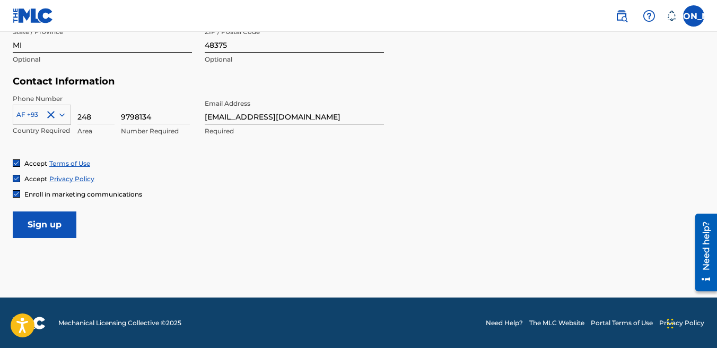
click at [64, 110] on icon at bounding box center [62, 115] width 10 height 10
click at [57, 141] on p "Expected string, received null" at bounding box center [42, 135] width 58 height 19
click at [57, 129] on p "Expected string, received null" at bounding box center [42, 135] width 58 height 19
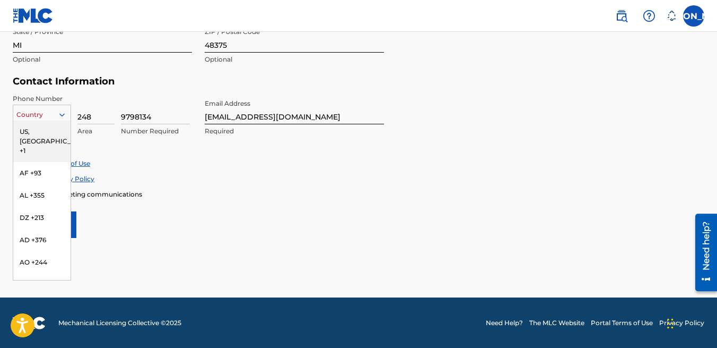
click at [63, 114] on icon at bounding box center [61, 114] width 5 height 3
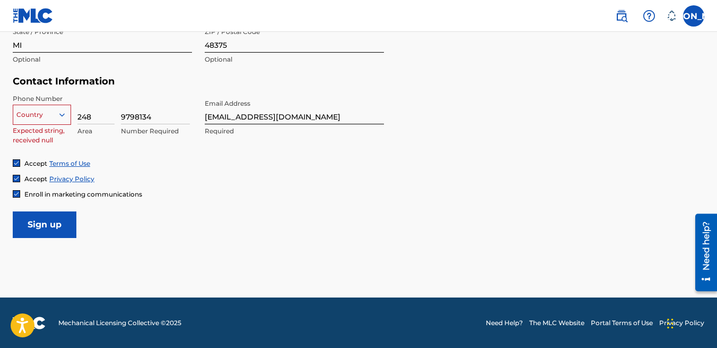
click at [63, 114] on icon at bounding box center [61, 114] width 5 height 3
click at [52, 131] on p "Expected string, received null" at bounding box center [42, 135] width 58 height 19
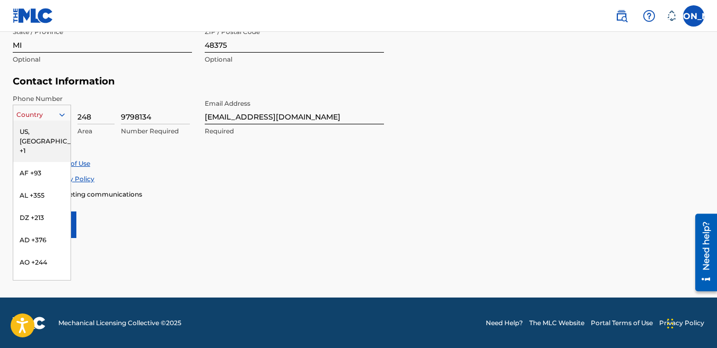
click at [49, 118] on div at bounding box center [41, 115] width 57 height 12
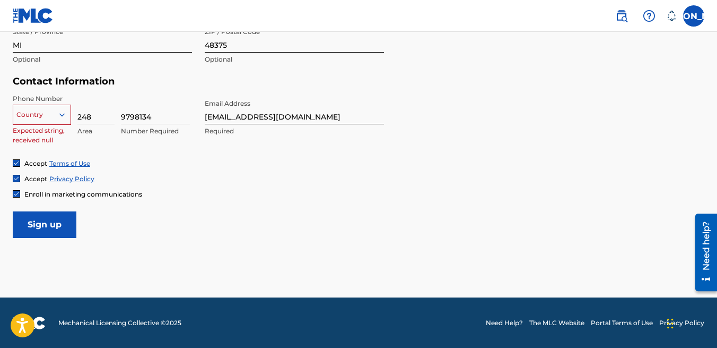
click at [63, 109] on div at bounding box center [41, 115] width 57 height 12
click at [46, 126] on p "Expected string, received null" at bounding box center [42, 135] width 58 height 19
click at [46, 128] on p "Expected string, received null" at bounding box center [42, 135] width 58 height 19
click at [38, 141] on p "Expected string, received null" at bounding box center [42, 135] width 58 height 19
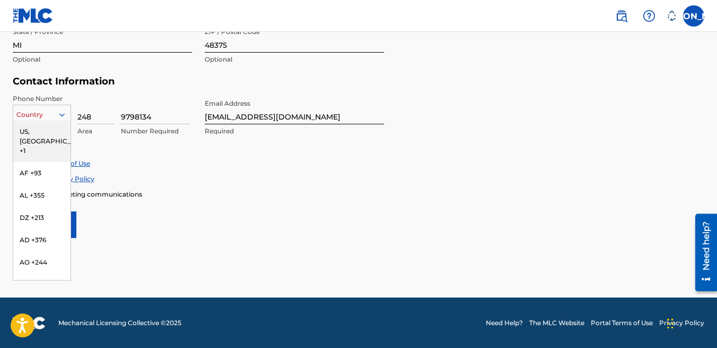
click at [64, 113] on icon at bounding box center [61, 114] width 5 height 3
click at [42, 133] on div "US, CA +1" at bounding box center [41, 140] width 57 height 41
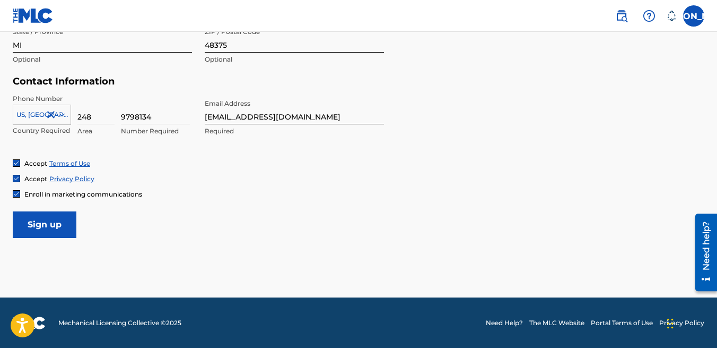
click at [51, 223] on input "Sign up" at bounding box center [45, 224] width 64 height 27
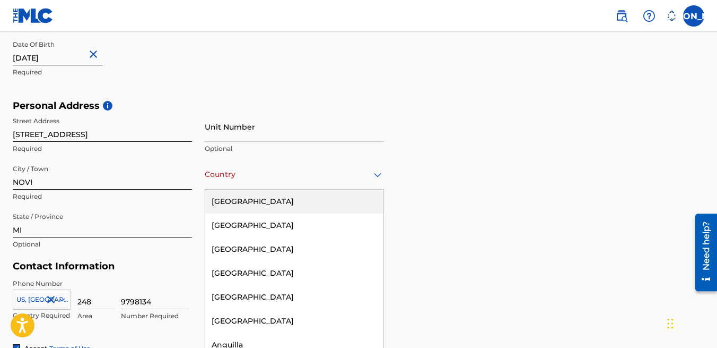
scroll to position [299, 0]
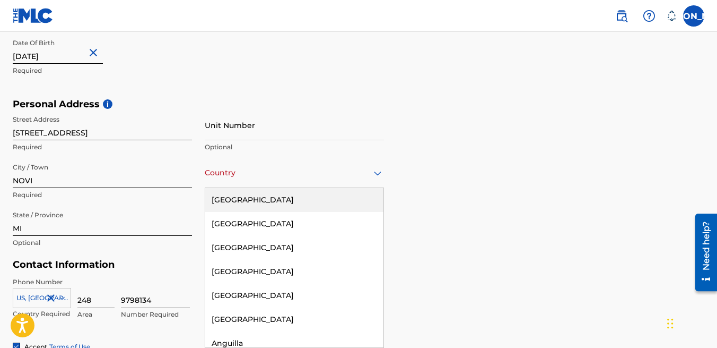
click at [377, 172] on icon at bounding box center [377, 173] width 13 height 13
click at [361, 188] on div "United States" at bounding box center [294, 200] width 178 height 24
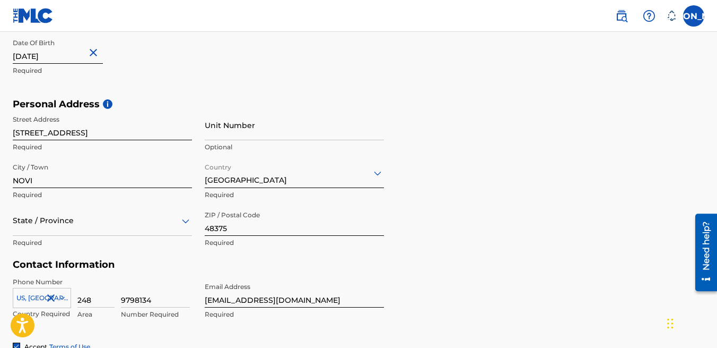
scroll to position [347, 0]
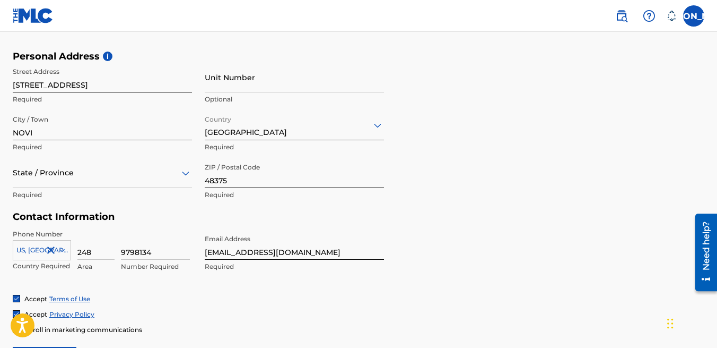
click at [184, 188] on div "State / Province" at bounding box center [102, 173] width 179 height 30
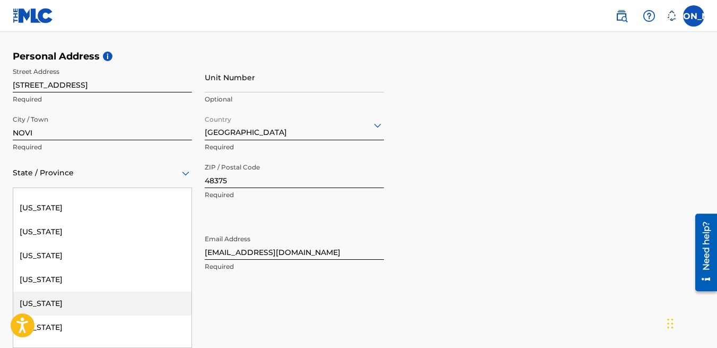
scroll to position [565, 0]
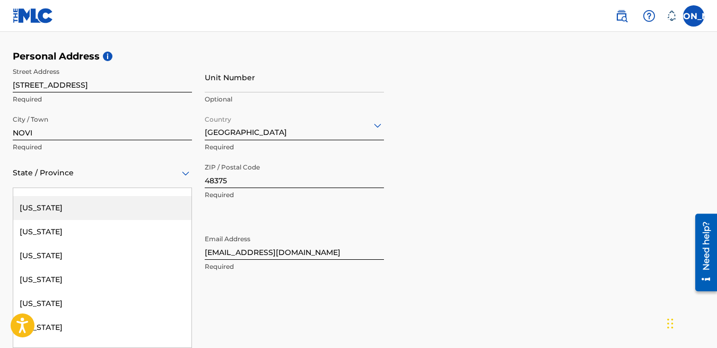
click at [50, 202] on div "Michigan" at bounding box center [102, 208] width 178 height 24
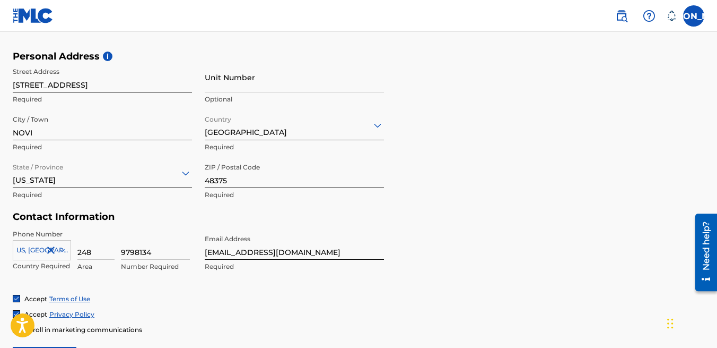
click at [116, 278] on div "Phone Number US, CA +1 Country Required 248 Area 9798134 Number Required Email …" at bounding box center [198, 261] width 371 height 65
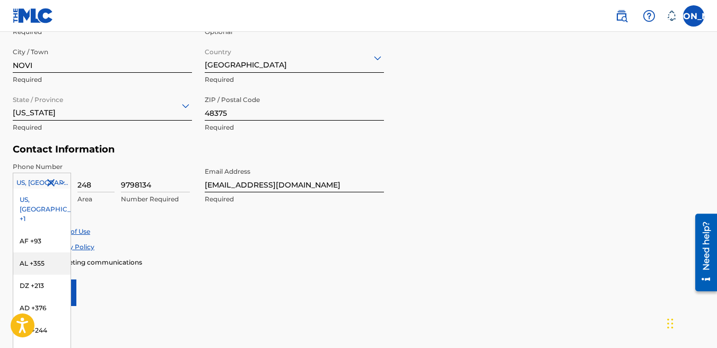
click at [28, 188] on div "AL +355, 3 of 216. 216 results available. Use Up and Down to choose options, pr…" at bounding box center [42, 180] width 58 height 16
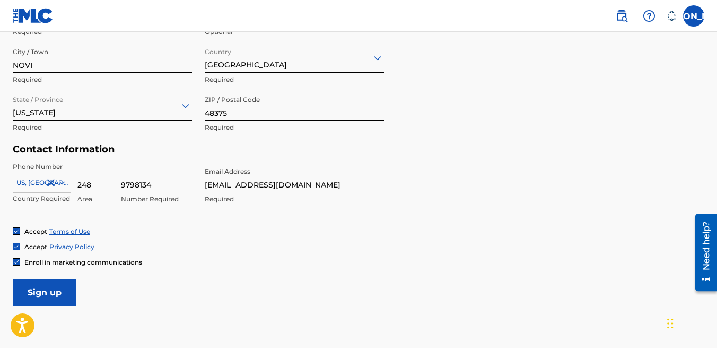
click at [28, 181] on div at bounding box center [41, 183] width 57 height 12
click at [252, 283] on form "User Information First Name Jill Opal Required Last Name Oliver Required Date O…" at bounding box center [359, 70] width 692 height 471
click at [63, 182] on icon at bounding box center [61, 182] width 5 height 3
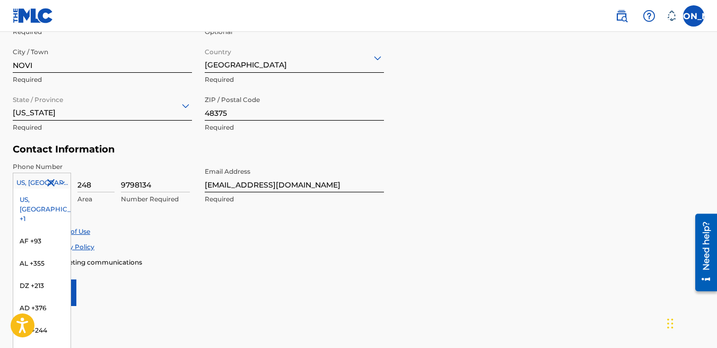
scroll to position [5, 0]
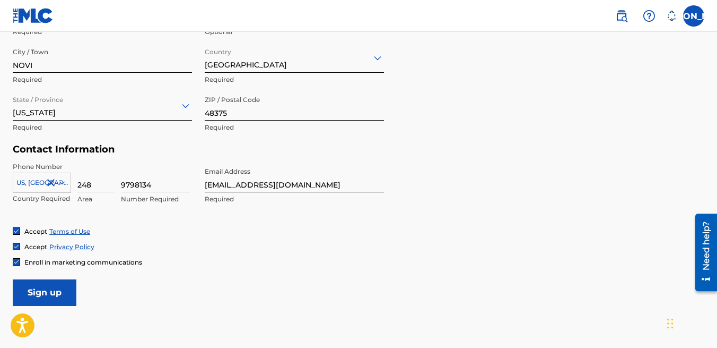
click at [490, 206] on form "User Information First Name Jill Opal Required Last Name Oliver Required Date O…" at bounding box center [359, 70] width 692 height 471
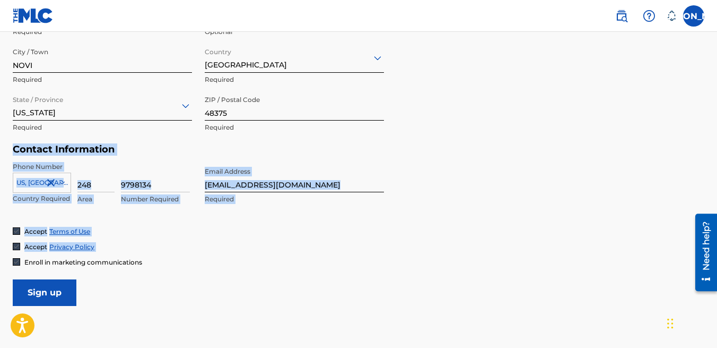
drag, startPoint x: 561, startPoint y: 140, endPoint x: 352, endPoint y: 274, distance: 248.9
click at [352, 278] on form "User Information First Name Jill Opal Required Last Name Oliver Required Date O…" at bounding box center [359, 70] width 692 height 471
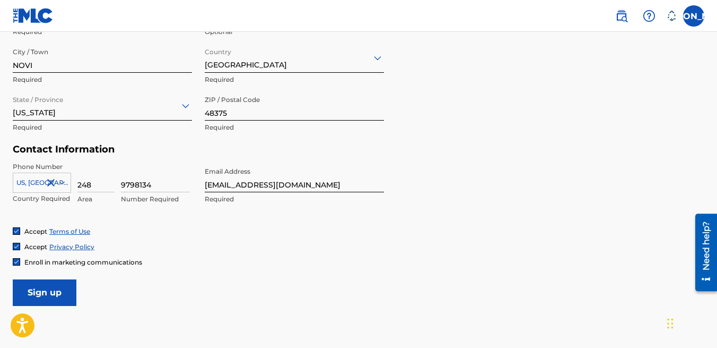
click at [54, 290] on input "Sign up" at bounding box center [45, 292] width 64 height 27
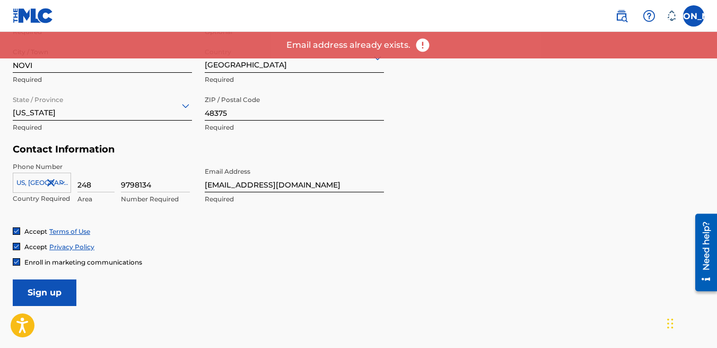
click at [444, 86] on div "Personal Address i Street Address 43133 Coveside Circle Dr. Apt. 1713 Required …" at bounding box center [359, 63] width 692 height 161
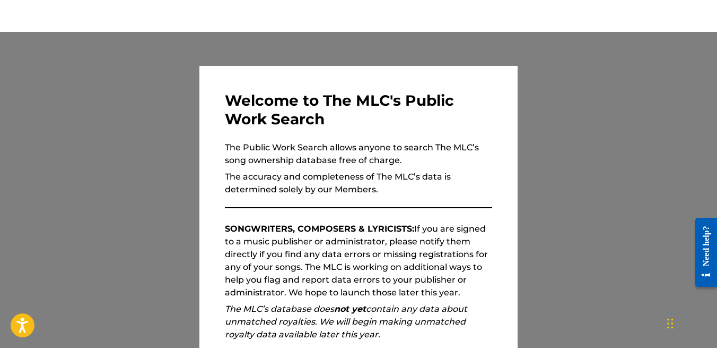
click at [591, 89] on div at bounding box center [358, 206] width 717 height 348
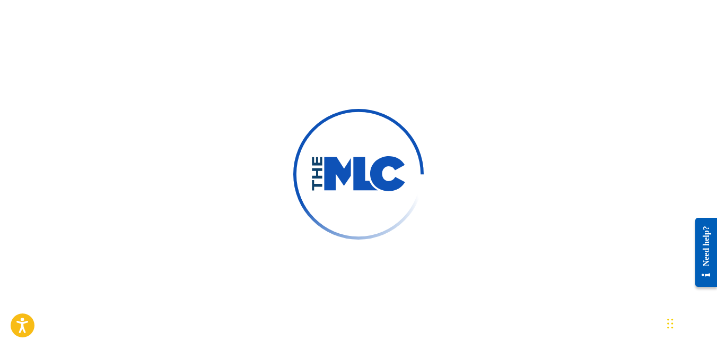
scroll to position [42, 0]
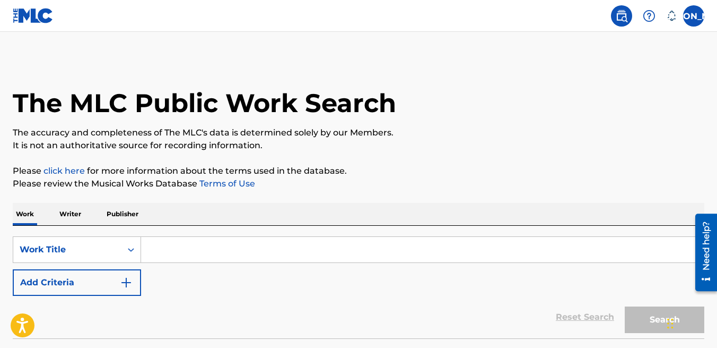
click at [124, 282] on img "Search Form" at bounding box center [126, 282] width 13 height 13
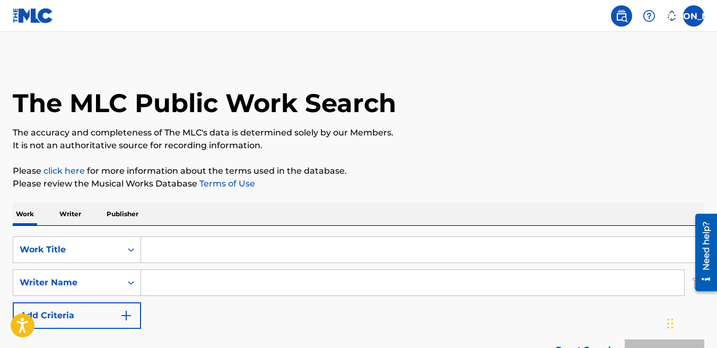
click at [171, 245] on input "Search Form" at bounding box center [422, 249] width 563 height 25
type input "make you mine"
click at [152, 284] on input "Search Form" at bounding box center [412, 282] width 543 height 25
type input "[PERSON_NAME]"
click at [625, 339] on button "Search" at bounding box center [665, 352] width 80 height 27
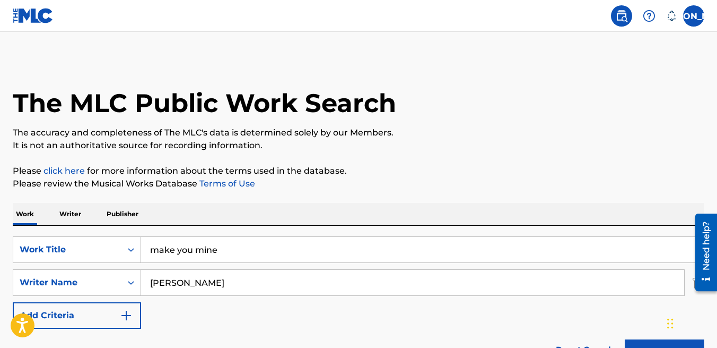
click at [67, 211] on p "Writer" at bounding box center [70, 214] width 28 height 22
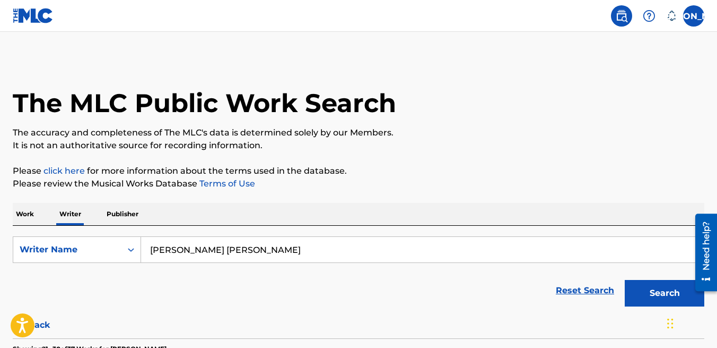
click at [211, 278] on div "Reset Search Search" at bounding box center [359, 290] width 692 height 42
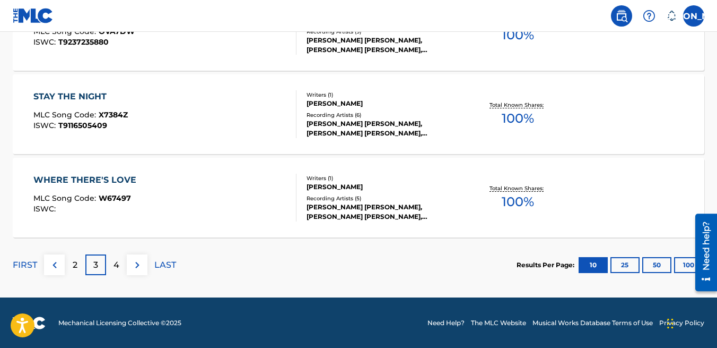
scroll to position [951, 0]
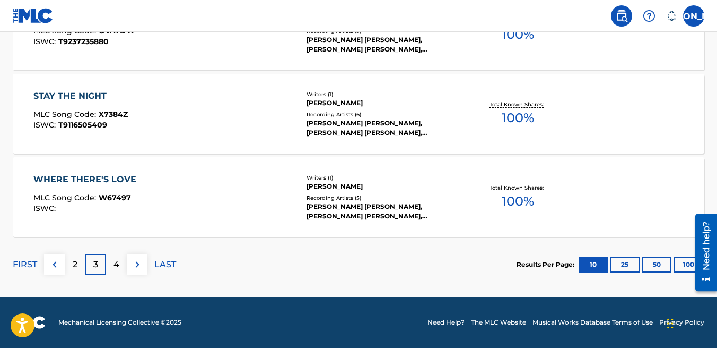
click at [624, 261] on button "25" at bounding box center [625, 264] width 29 height 16
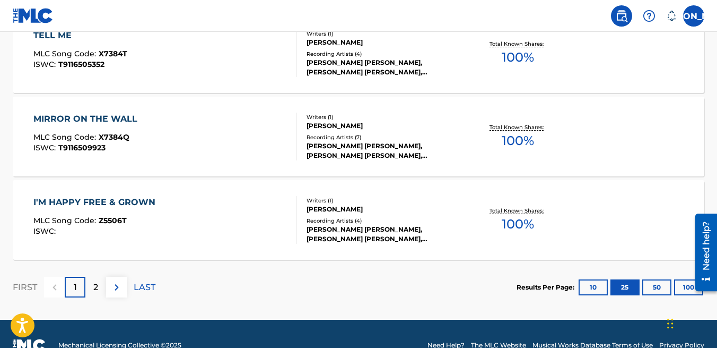
scroll to position [2201, 0]
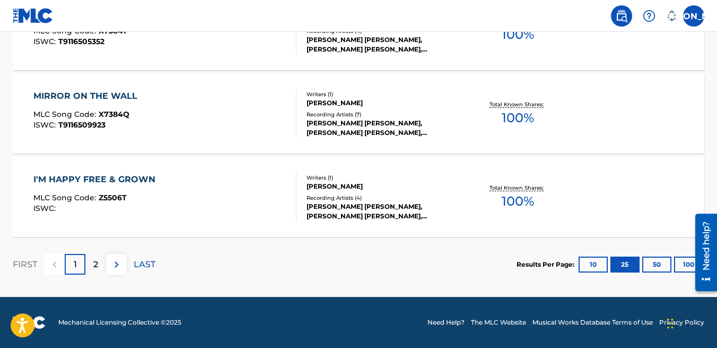
click at [655, 264] on button "50" at bounding box center [657, 264] width 29 height 16
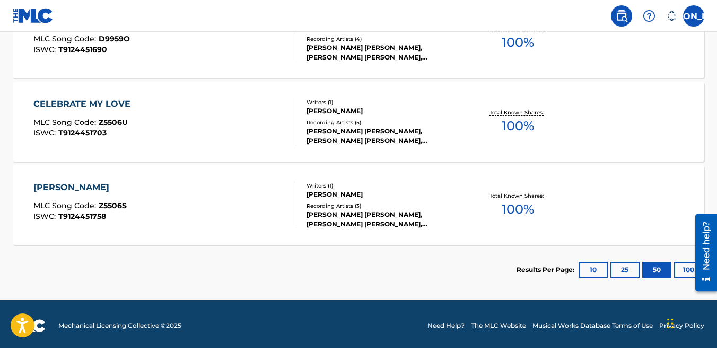
scroll to position [3196, 0]
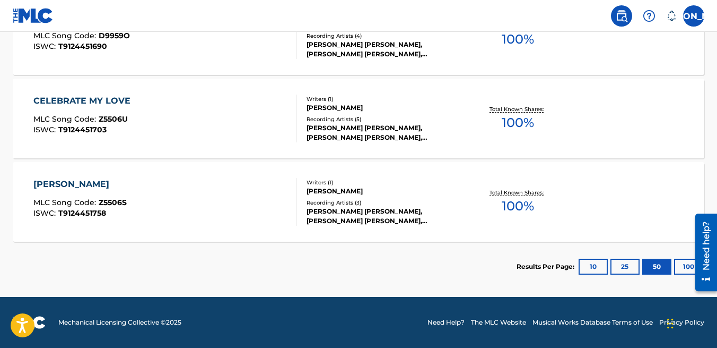
click at [681, 264] on button "100" at bounding box center [688, 266] width 29 height 16
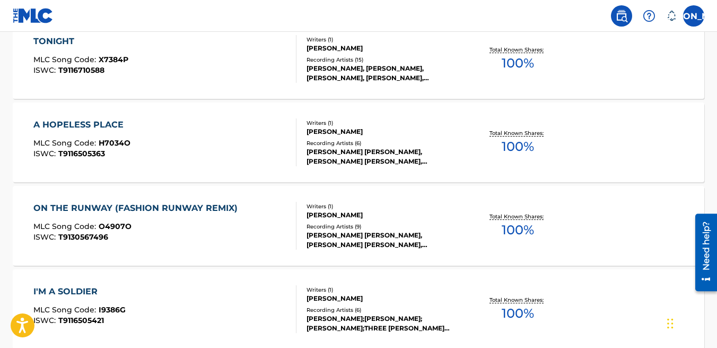
scroll to position [1434, 0]
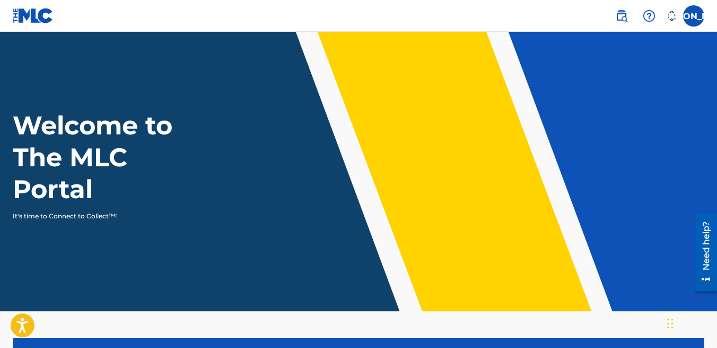
click at [243, 139] on div "Welcome to The MLC Portal It's time to Connect to Collect™!" at bounding box center [358, 164] width 717 height 111
